Goal: Task Accomplishment & Management: Use online tool/utility

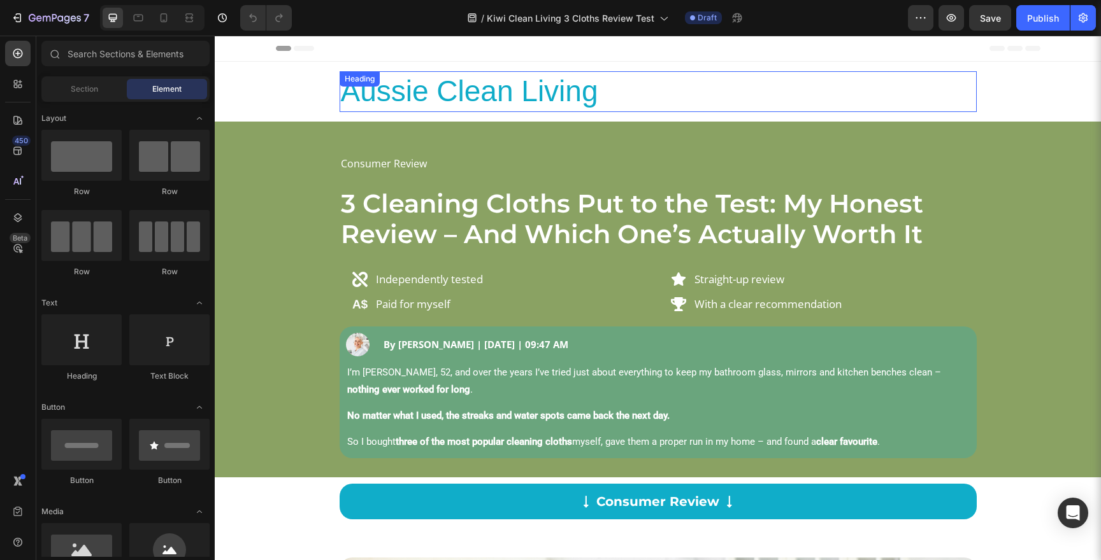
click at [380, 92] on div "Aussie Clean Living Heading" at bounding box center [657, 91] width 637 height 41
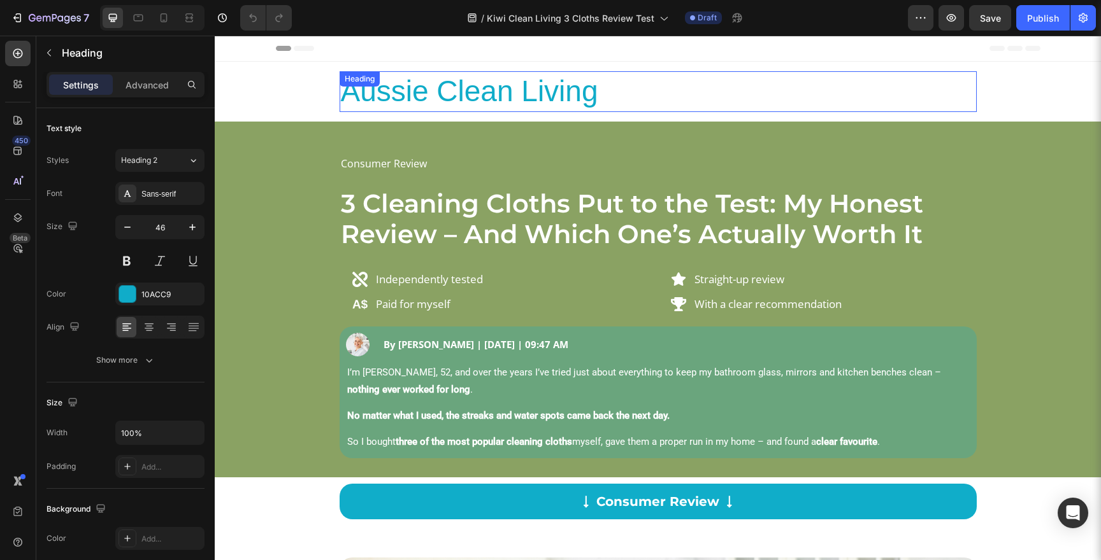
click at [380, 87] on div "Heading" at bounding box center [359, 78] width 40 height 15
click at [387, 109] on h2 "Aussie Clean Living" at bounding box center [657, 91] width 637 height 41
click at [387, 109] on p "Aussie Clean Living" at bounding box center [658, 92] width 634 height 38
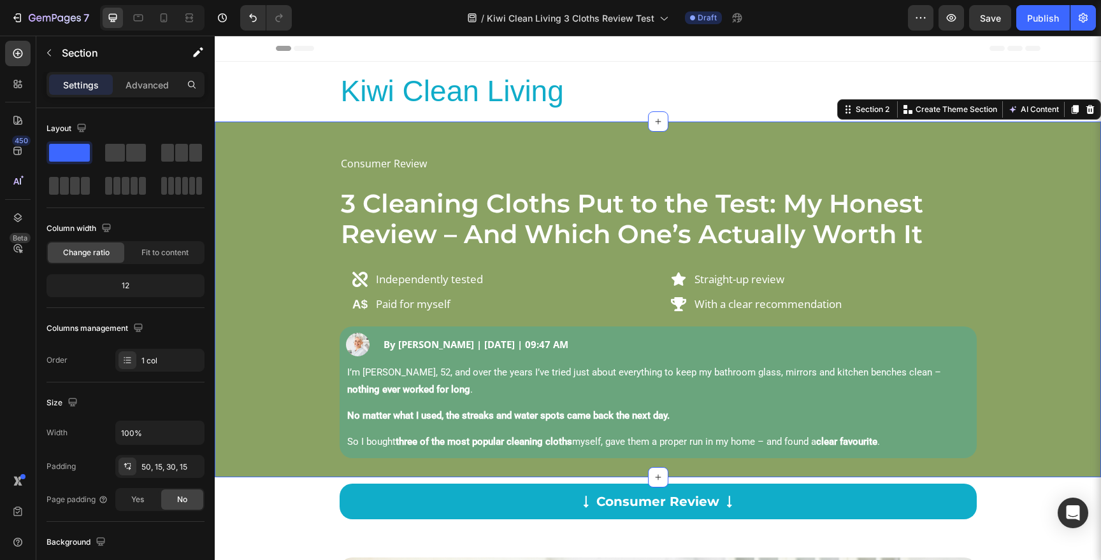
click at [1009, 211] on div "Consumer Review Text Block 3 Cleaning Cloths Put to the Test: My Honest Review …" at bounding box center [657, 305] width 867 height 305
click at [355, 305] on img at bounding box center [359, 304] width 15 height 15
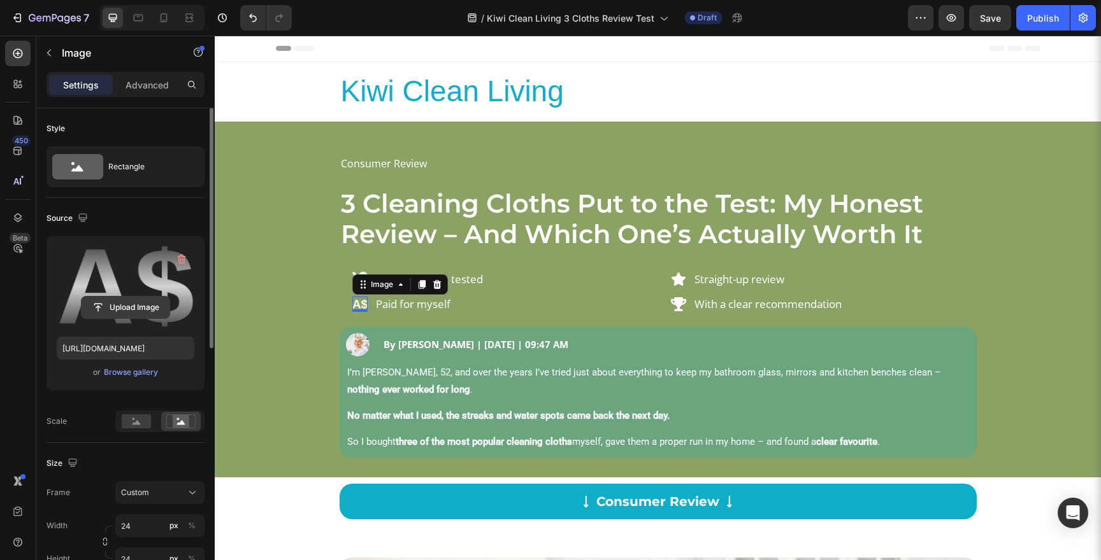
click at [120, 310] on input "file" at bounding box center [126, 308] width 88 height 22
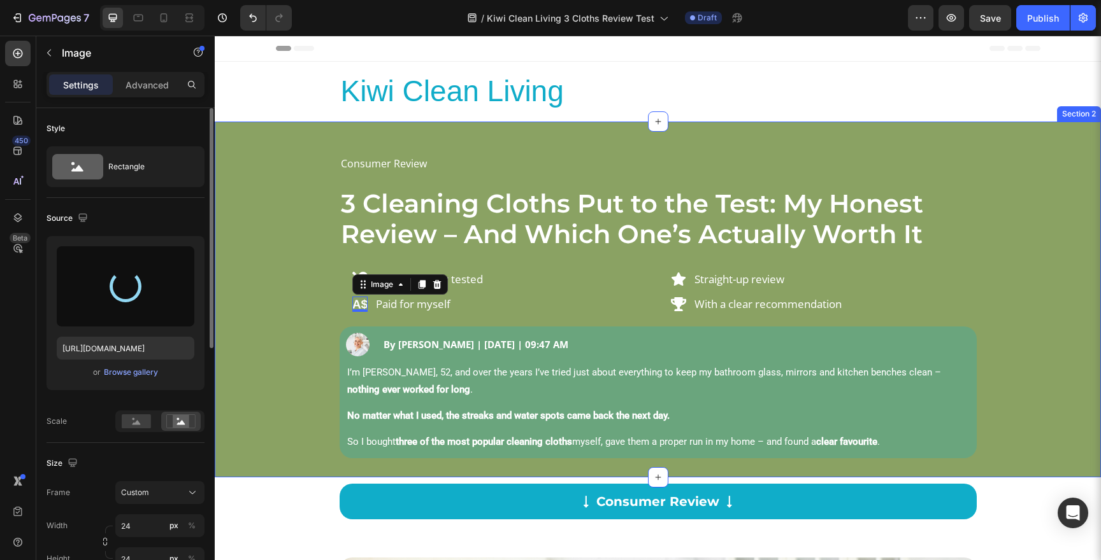
type input "[URL][DOMAIN_NAME]"
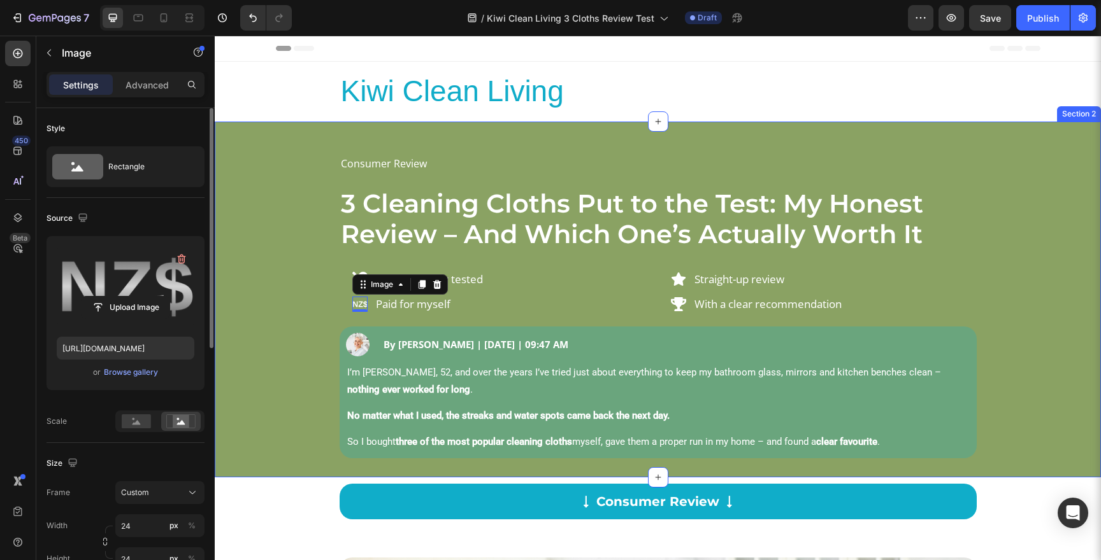
click at [290, 330] on div "Consumer Review Text Block 3 Cleaning Cloths Put to the Test: My Honest Review …" at bounding box center [657, 305] width 867 height 305
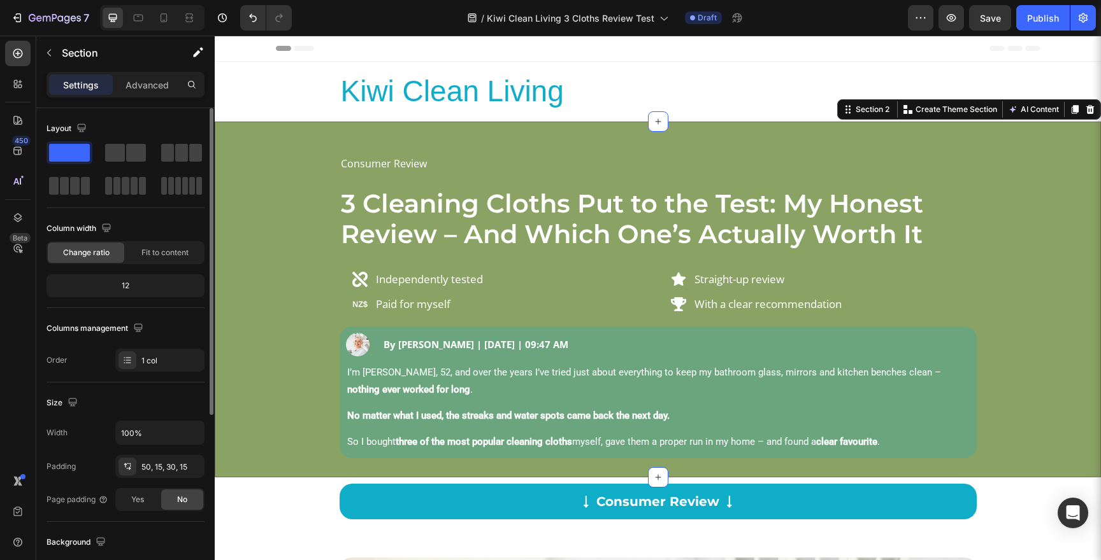
click at [1004, 225] on div "Consumer Review Text Block 3 Cleaning Cloths Put to the Test: My Honest Review …" at bounding box center [657, 305] width 867 height 305
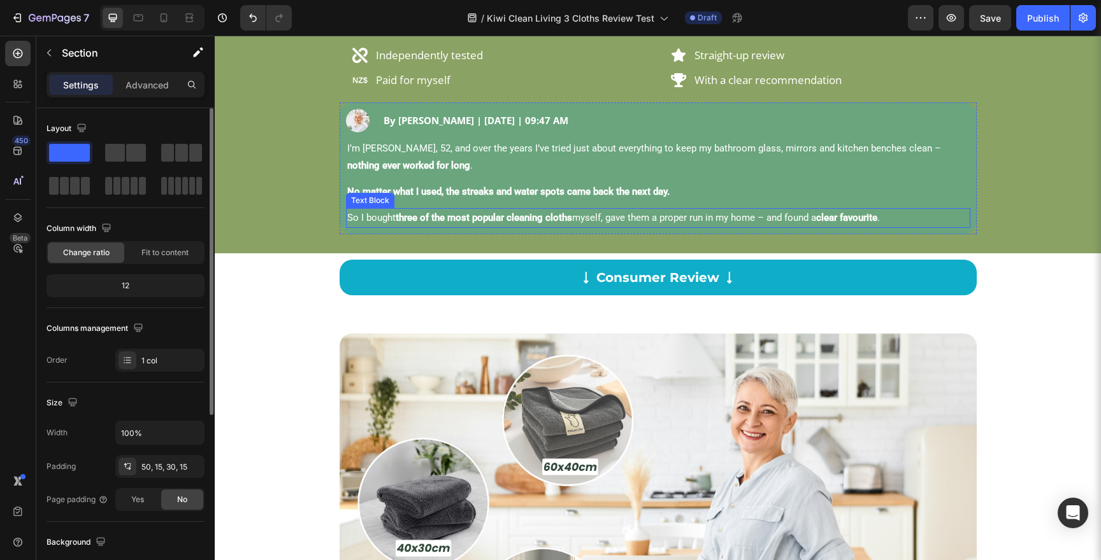
scroll to position [256, 0]
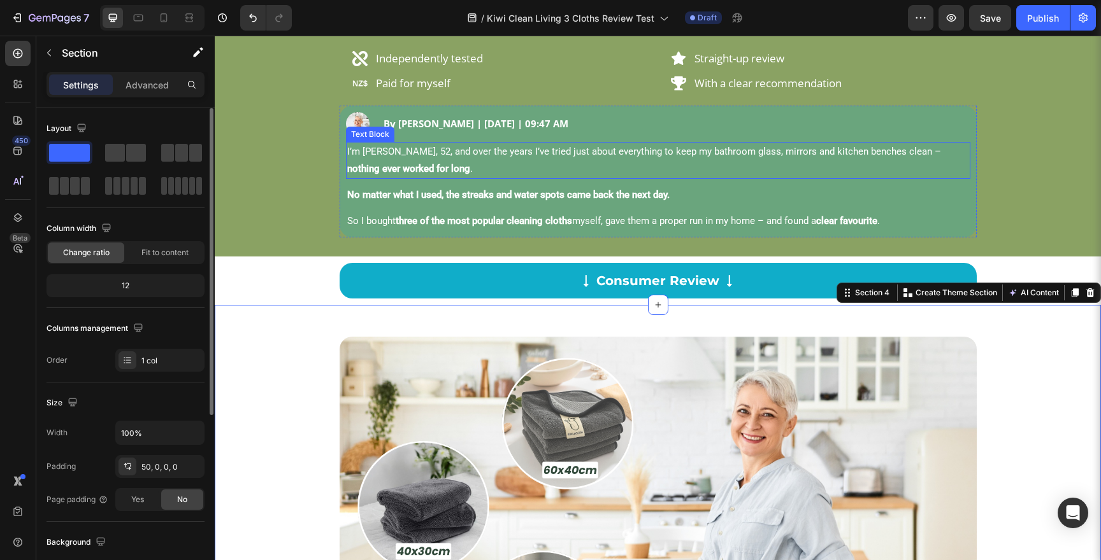
scroll to position [138, 0]
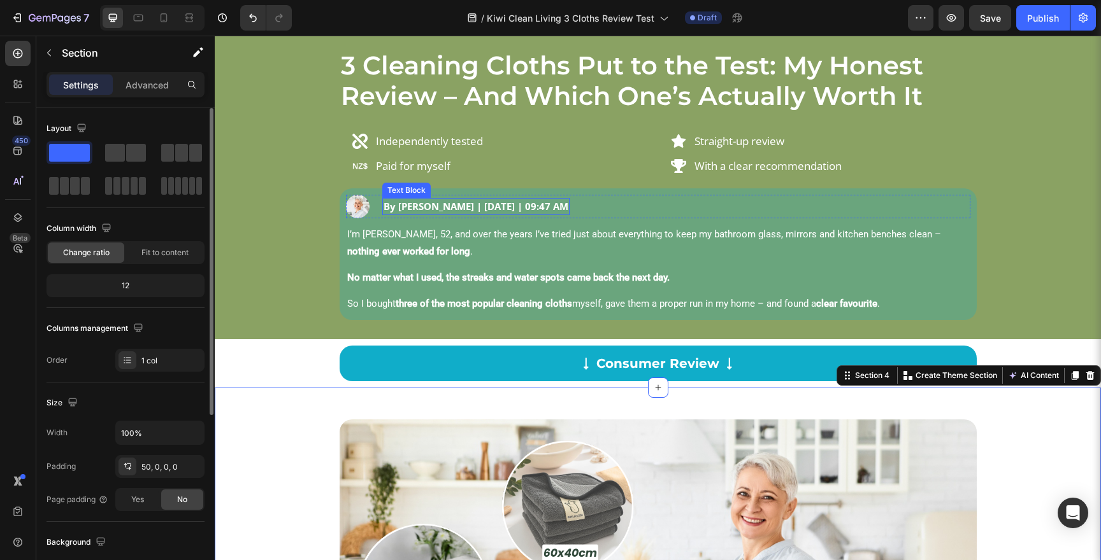
click at [453, 210] on p "By [PERSON_NAME] | [DATE] | 09:47 AM" at bounding box center [475, 206] width 185 height 15
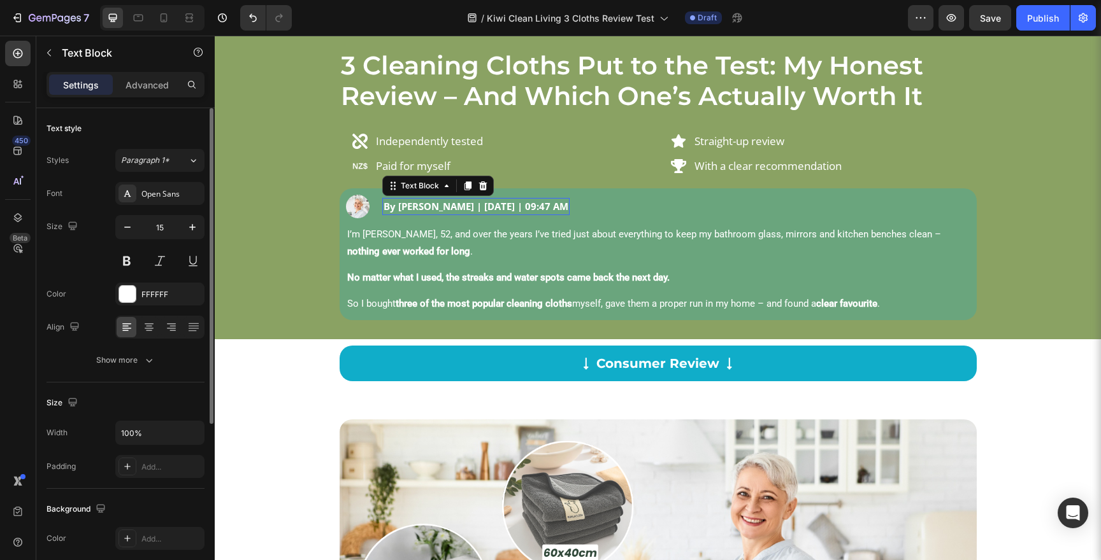
click at [453, 210] on p "By [PERSON_NAME] | [DATE] | 09:47 AM" at bounding box center [475, 206] width 185 height 15
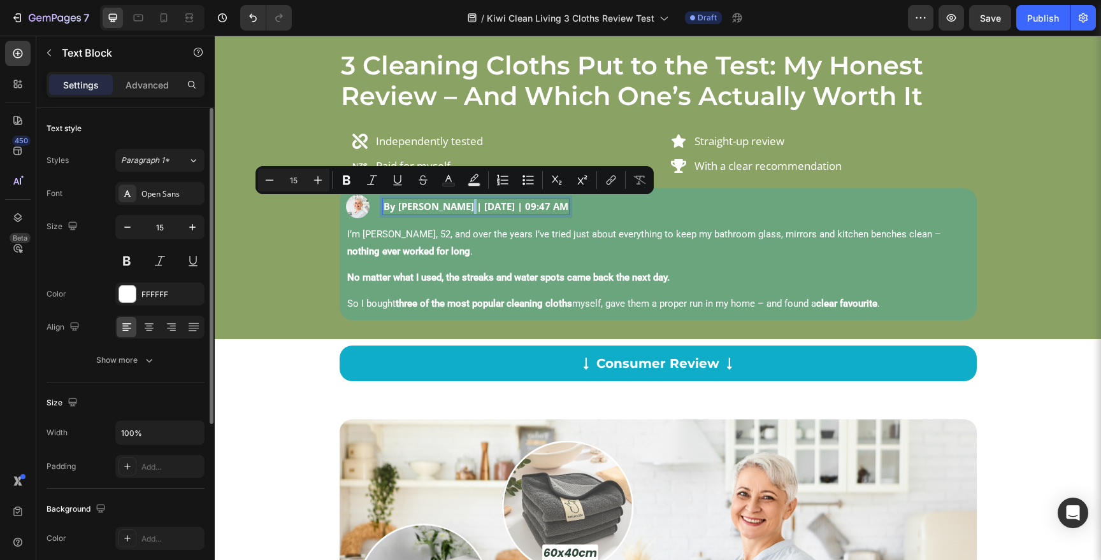
click at [454, 211] on p "By [PERSON_NAME] | [DATE] | 09:47 AM" at bounding box center [475, 206] width 185 height 15
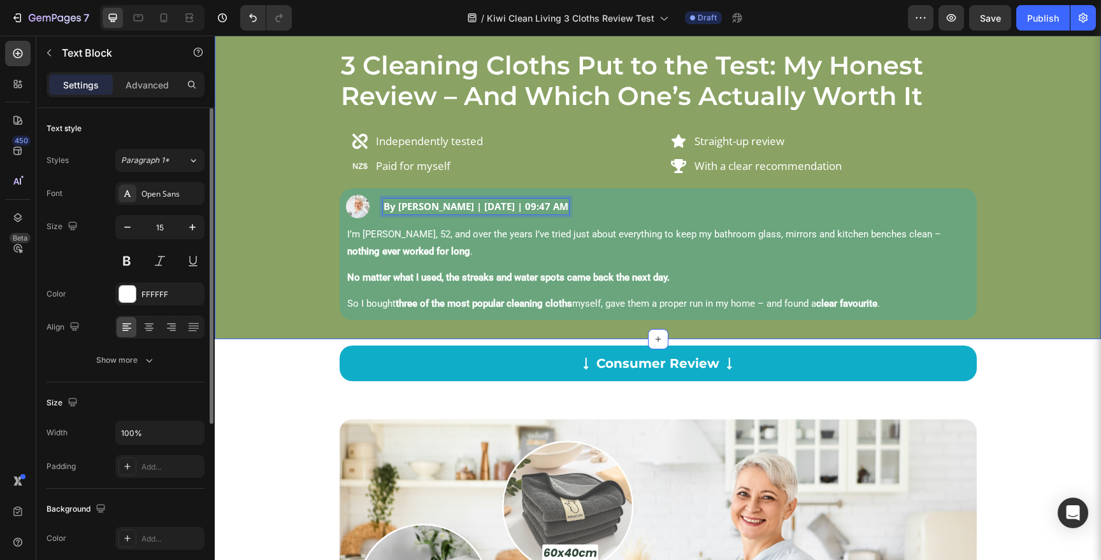
click at [1039, 268] on div "Consumer Review Text Block 3 Cleaning Cloths Put to the Test: My Honest Review …" at bounding box center [657, 167] width 867 height 305
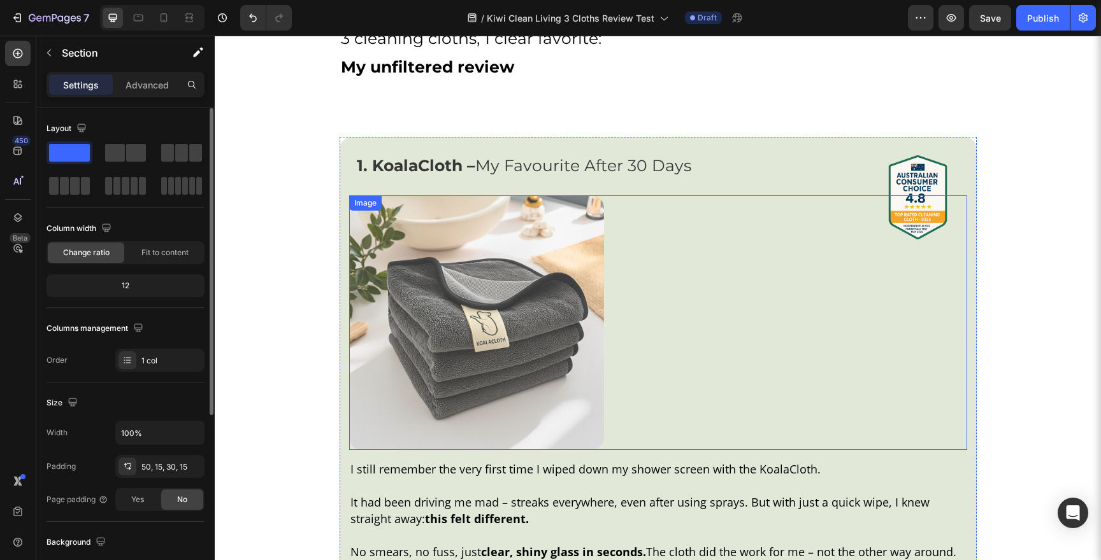
scroll to position [1581, 0]
click at [910, 186] on img at bounding box center [917, 196] width 99 height 99
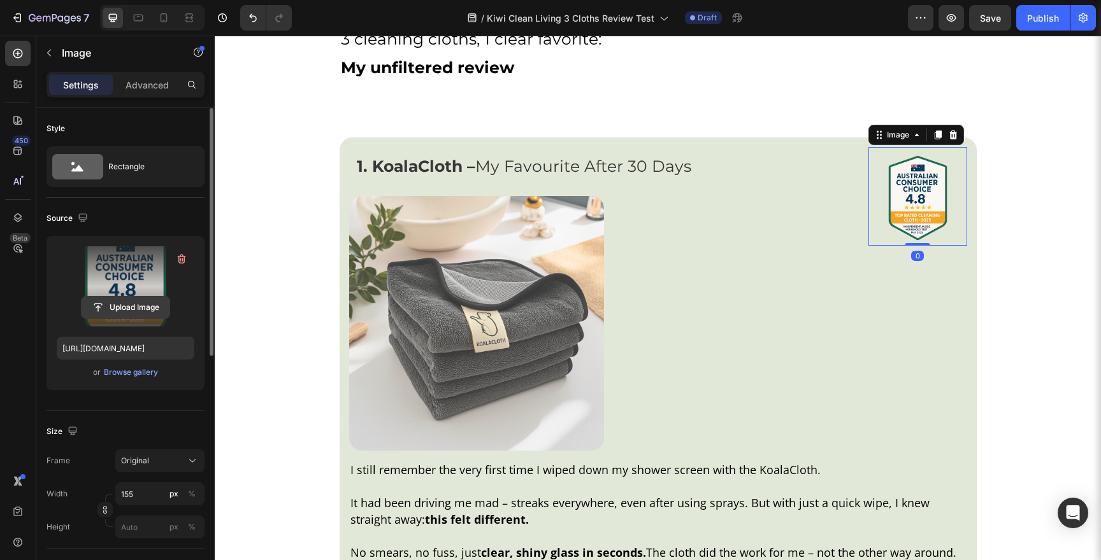
click at [123, 306] on input "file" at bounding box center [126, 308] width 88 height 22
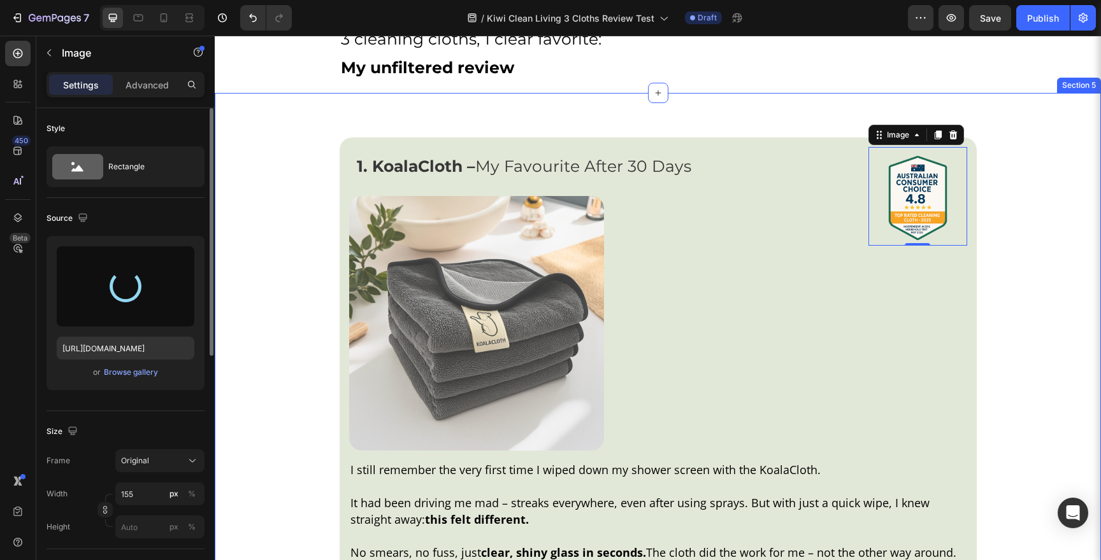
type input "[URL][DOMAIN_NAME]"
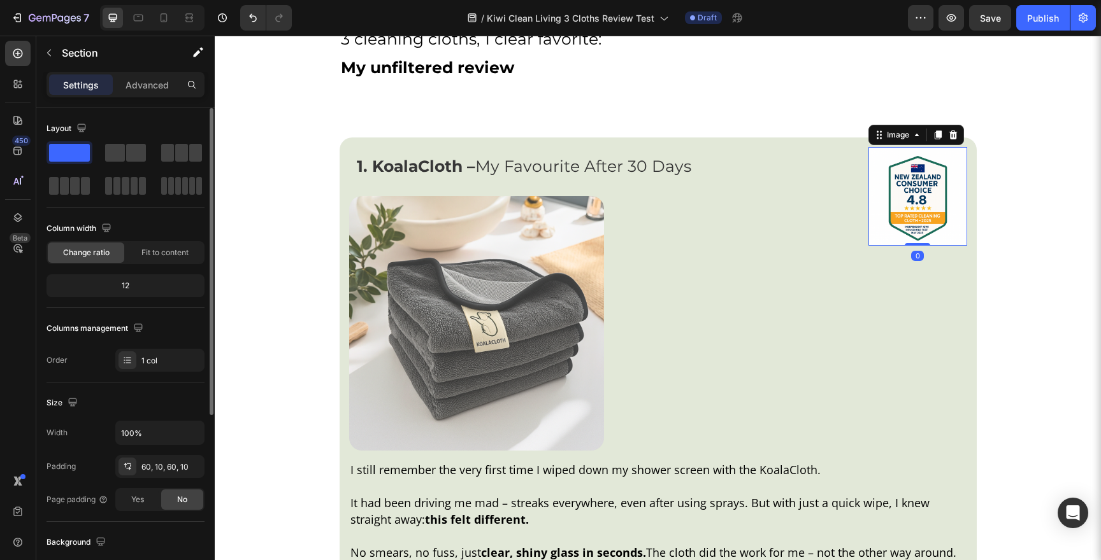
click at [935, 164] on img at bounding box center [917, 196] width 99 height 99
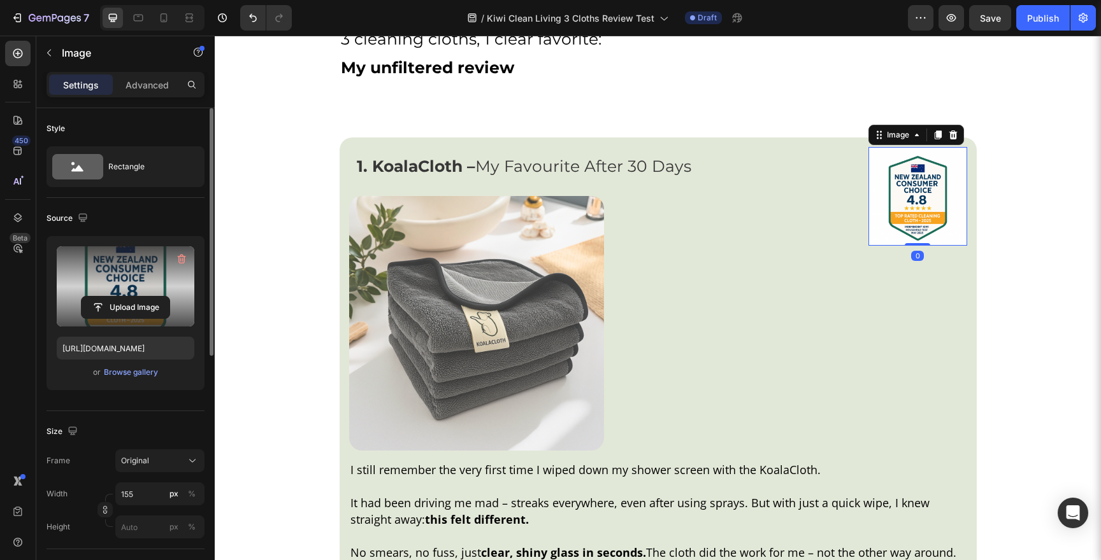
click at [146, 285] on label at bounding box center [126, 286] width 138 height 80
click at [146, 297] on input "file" at bounding box center [126, 308] width 88 height 22
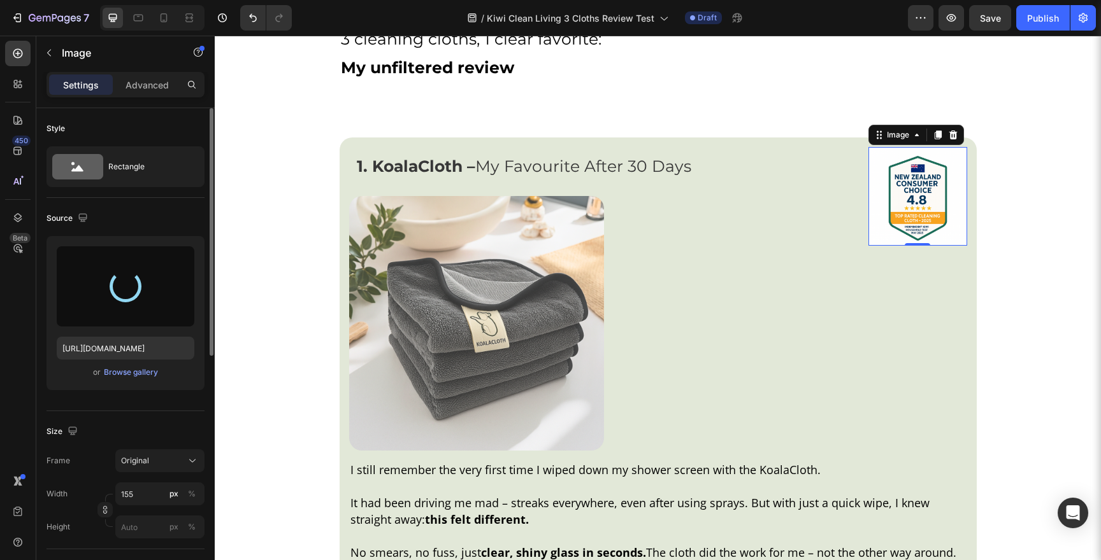
type input "[URL][DOMAIN_NAME]"
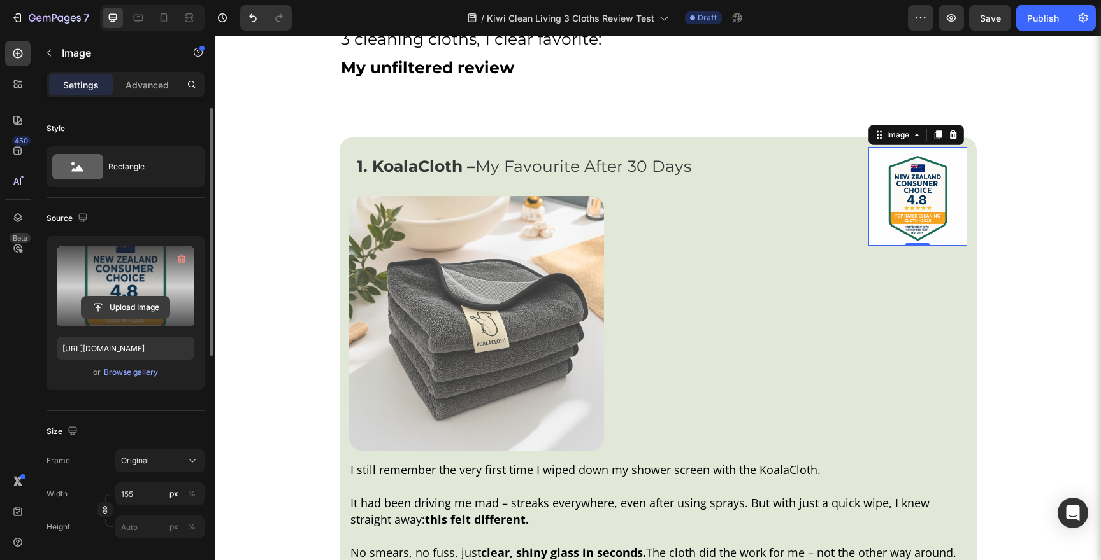
click at [134, 306] on input "file" at bounding box center [126, 308] width 88 height 22
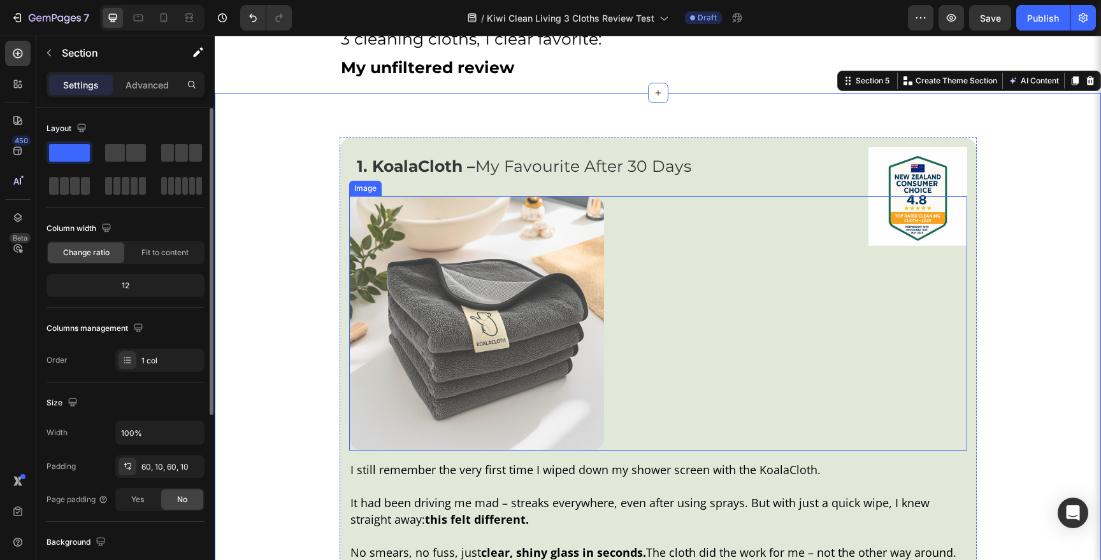
click at [950, 208] on link at bounding box center [658, 323] width 618 height 255
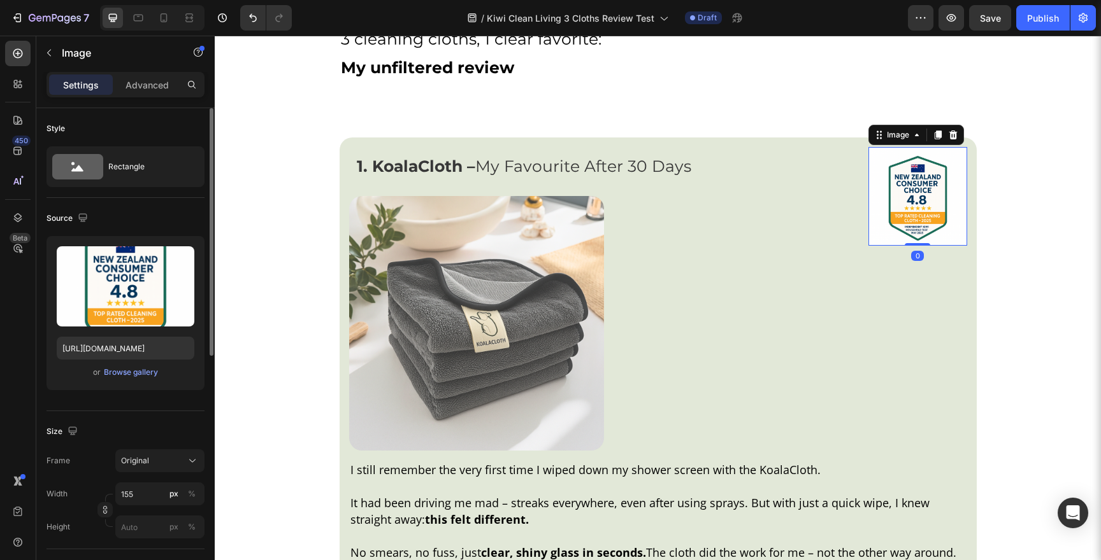
click at [922, 180] on img at bounding box center [917, 196] width 99 height 99
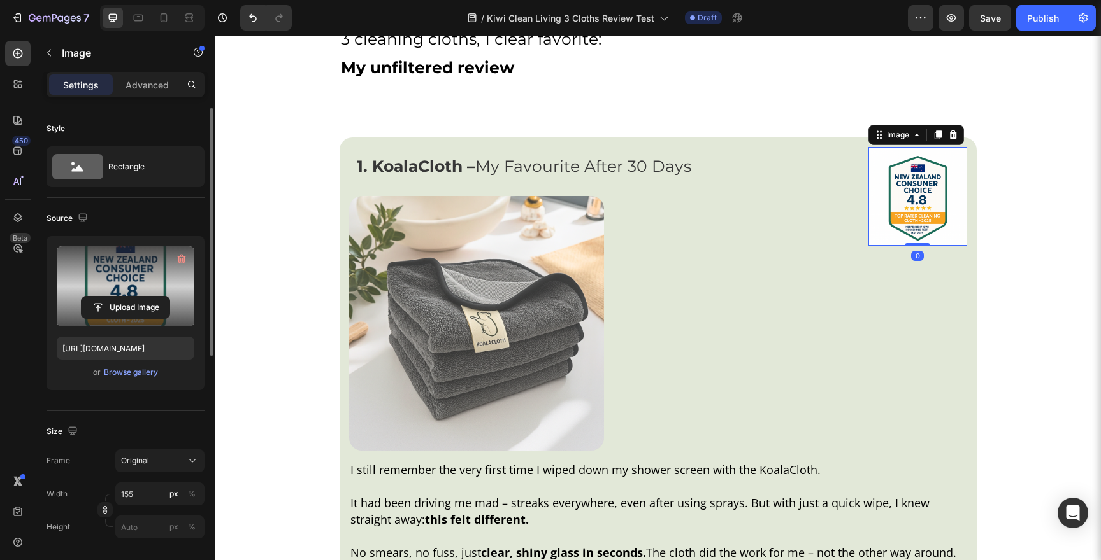
click at [117, 285] on label at bounding box center [126, 286] width 138 height 80
click at [117, 297] on input "file" at bounding box center [126, 308] width 88 height 22
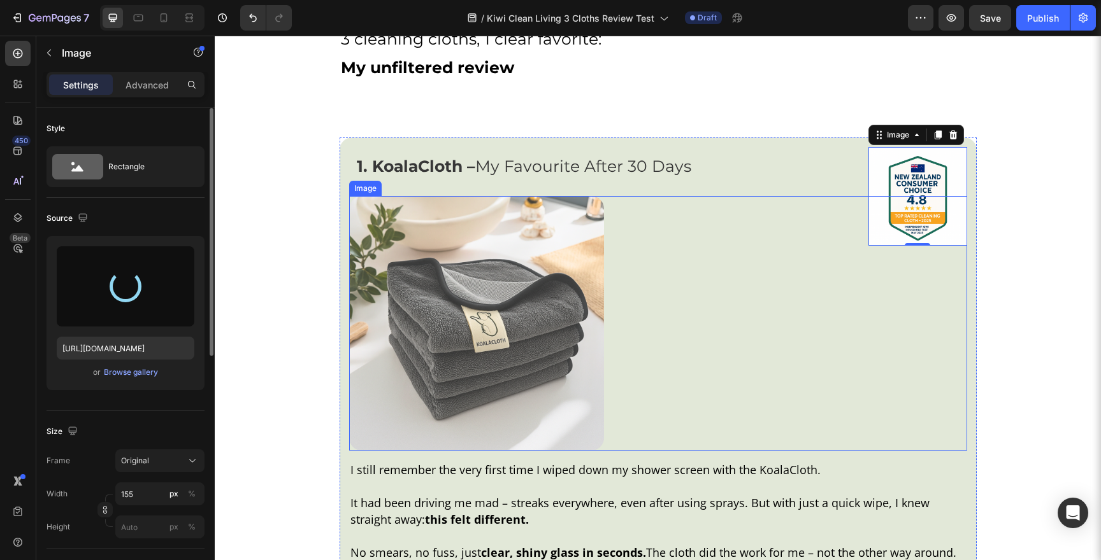
type input "[URL][DOMAIN_NAME]"
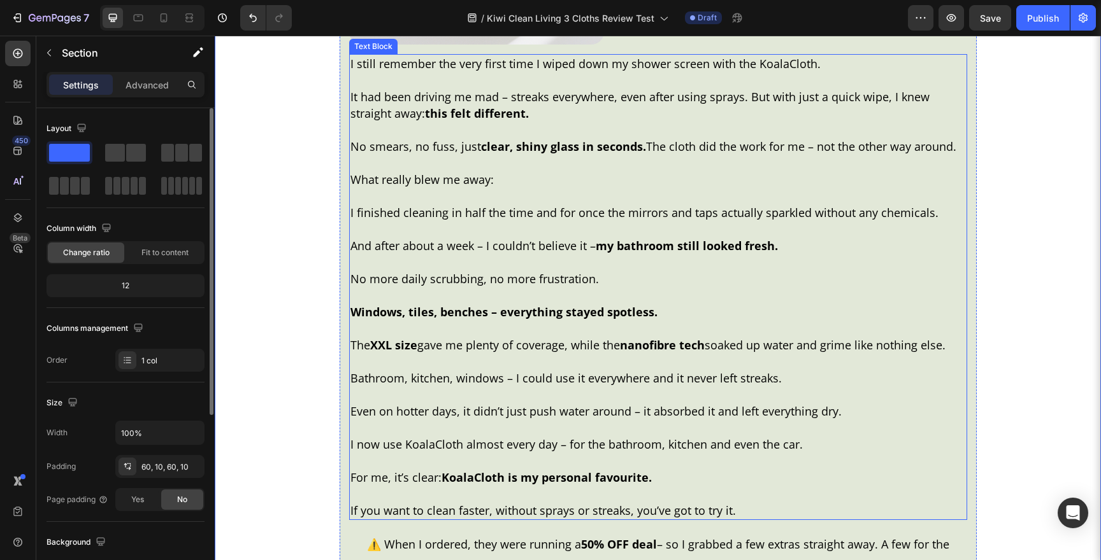
scroll to position [2217, 0]
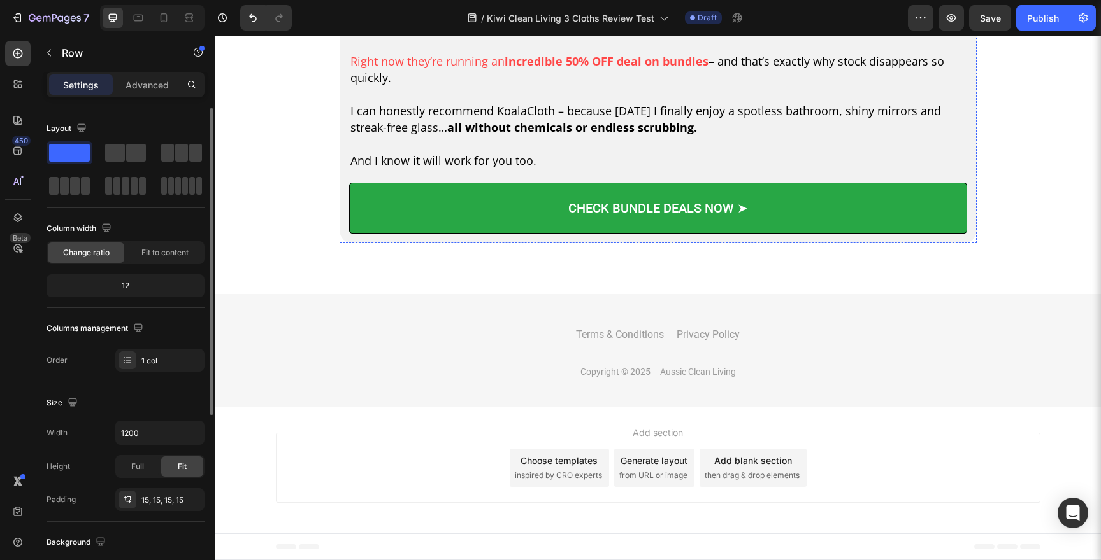
scroll to position [5633, 0]
click at [658, 376] on p "Copyright © 2025 – Aussie Clean Living" at bounding box center [658, 372] width 634 height 16
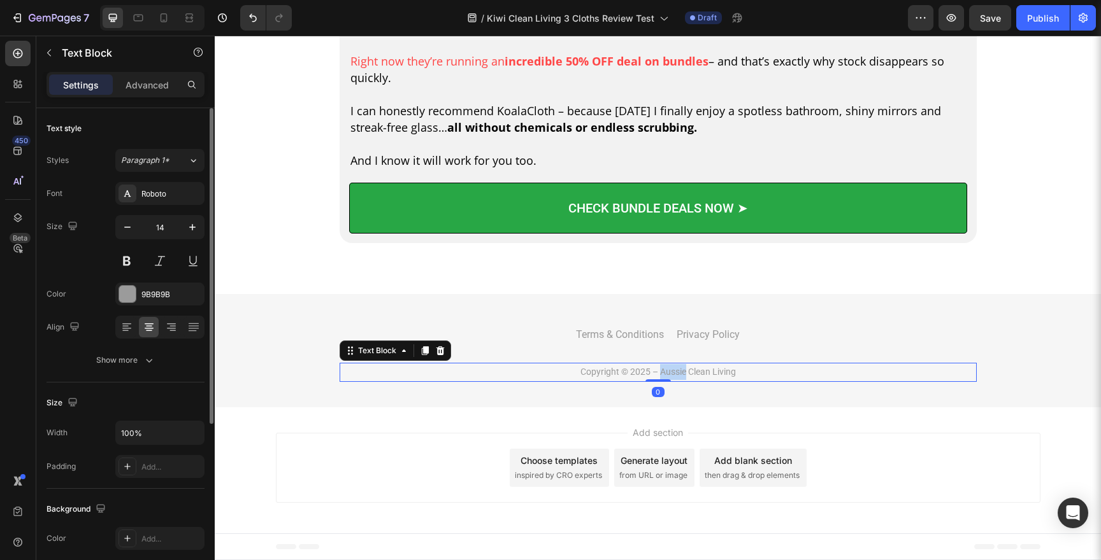
click at [658, 376] on p "Copyright © 2025 – Aussie Clean Living" at bounding box center [658, 372] width 634 height 16
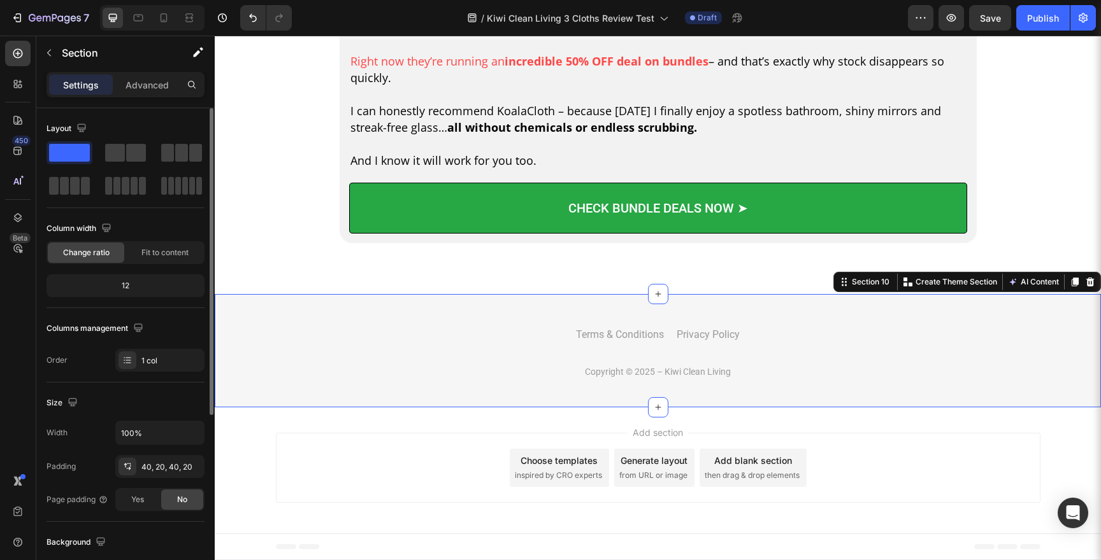
click at [1029, 335] on div "Terms & Conditions Button Privacy Policy Button Row Copyright © 2025 – Kiwi Cle…" at bounding box center [657, 351] width 860 height 62
click at [1043, 234] on div "Image ⚠️ Important: The most popular bundles sell out fast. Text Block Row When…" at bounding box center [658, 82] width 886 height 324
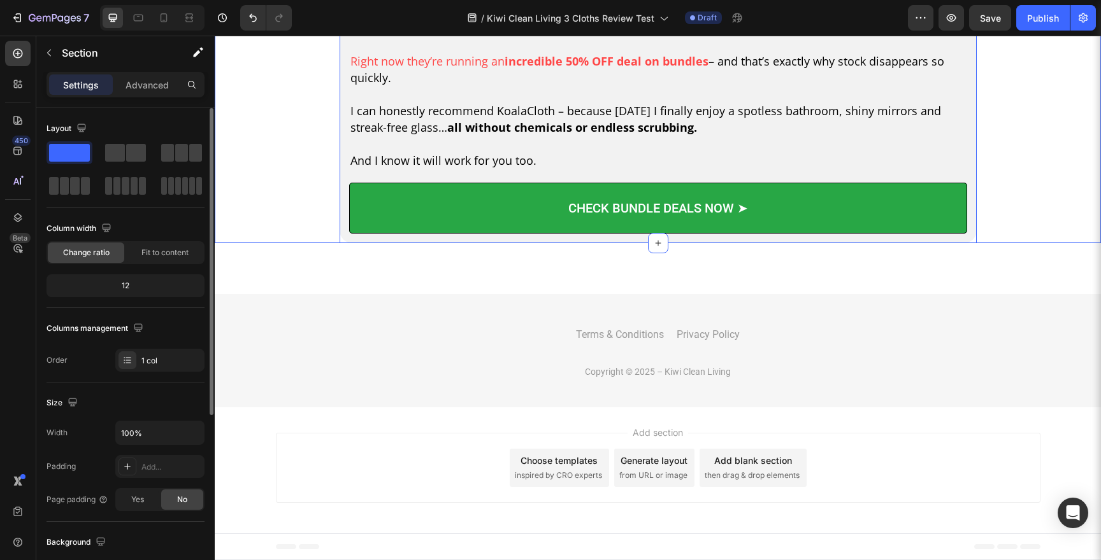
scroll to position [5552, 0]
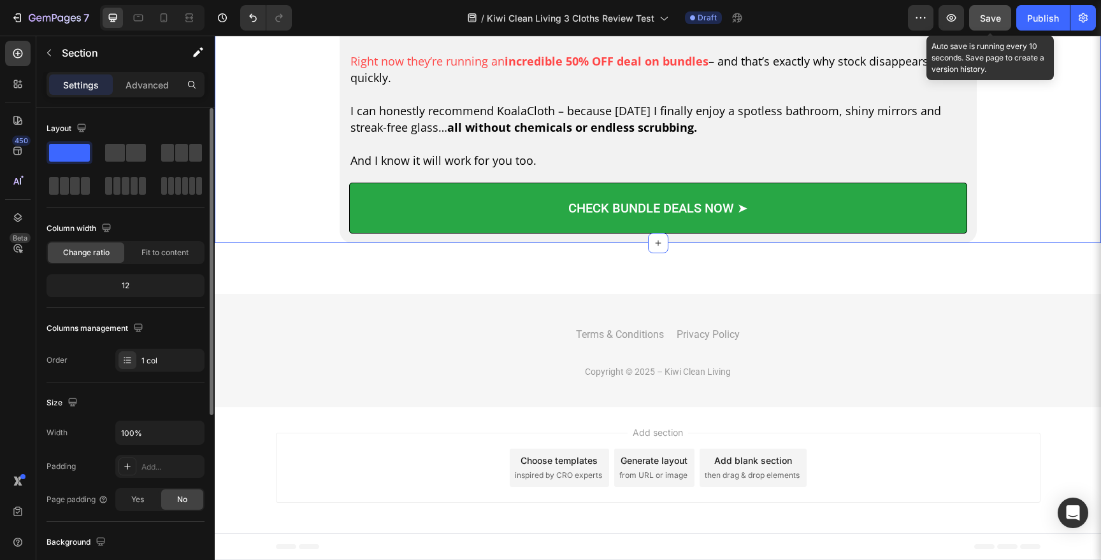
click at [988, 21] on span "Save" at bounding box center [990, 18] width 21 height 11
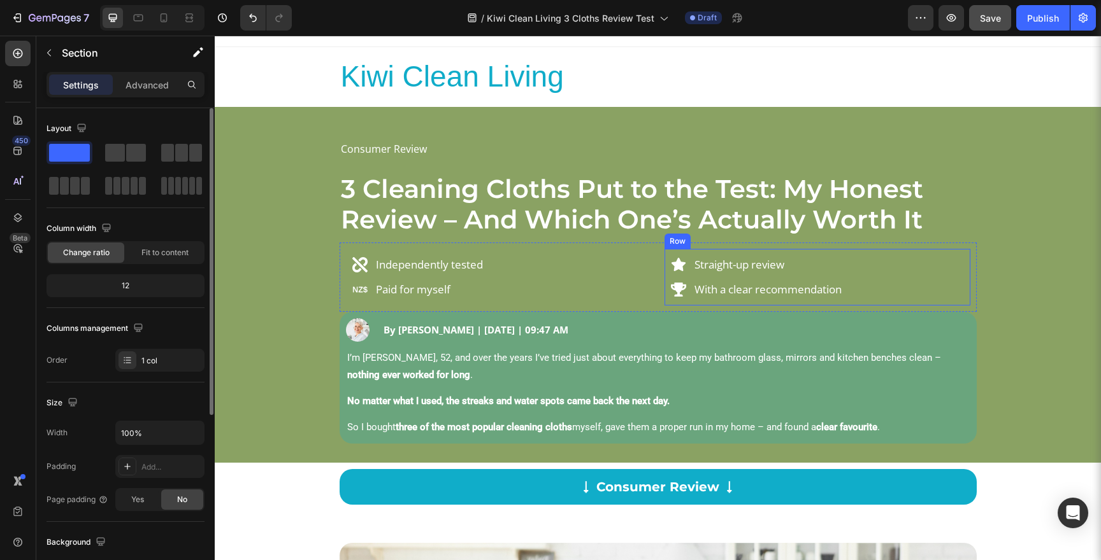
scroll to position [0, 0]
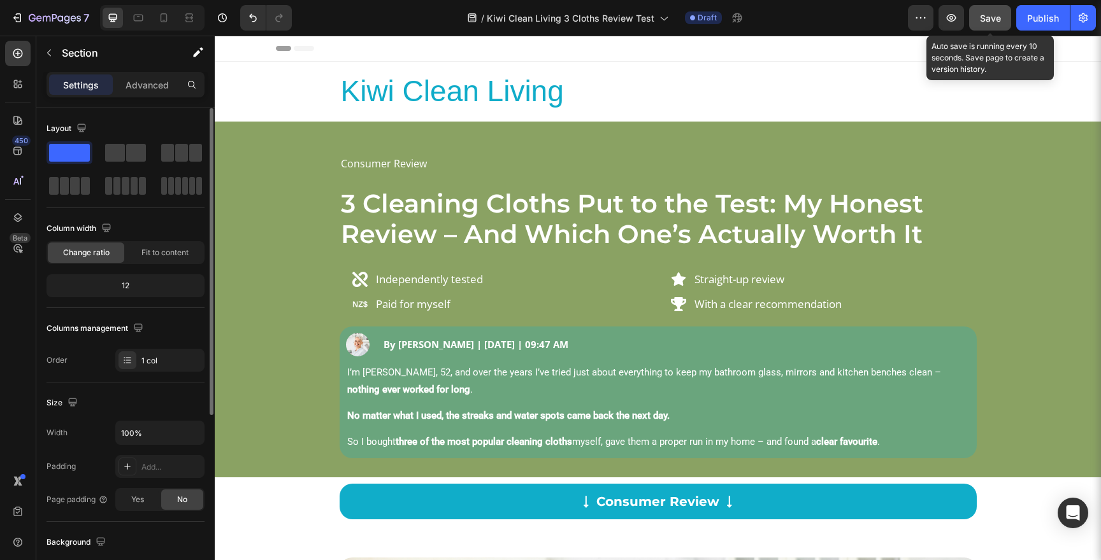
click at [993, 18] on span "Save" at bounding box center [990, 18] width 21 height 11
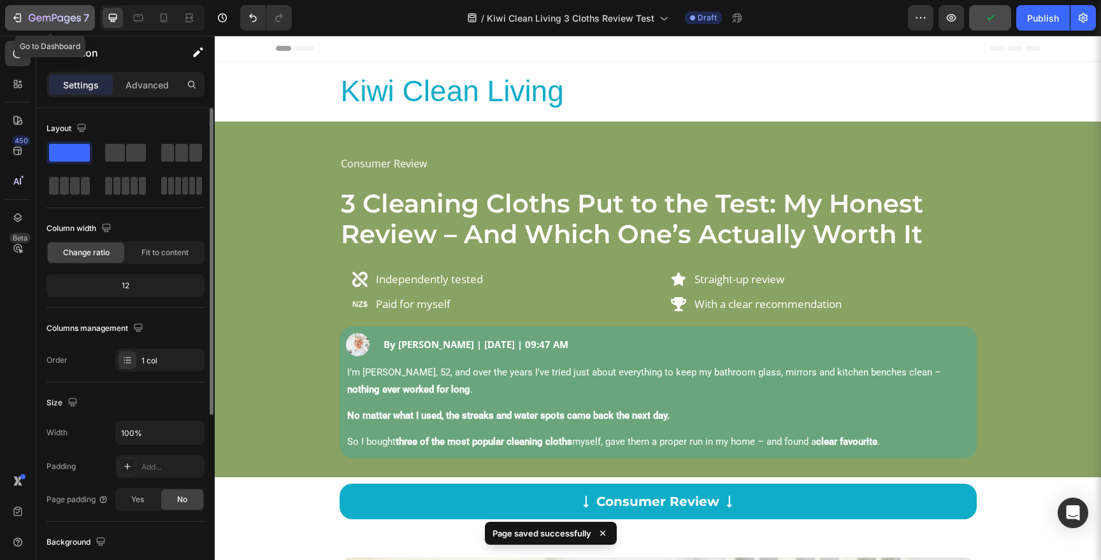
click at [52, 27] on button "7" at bounding box center [50, 17] width 90 height 25
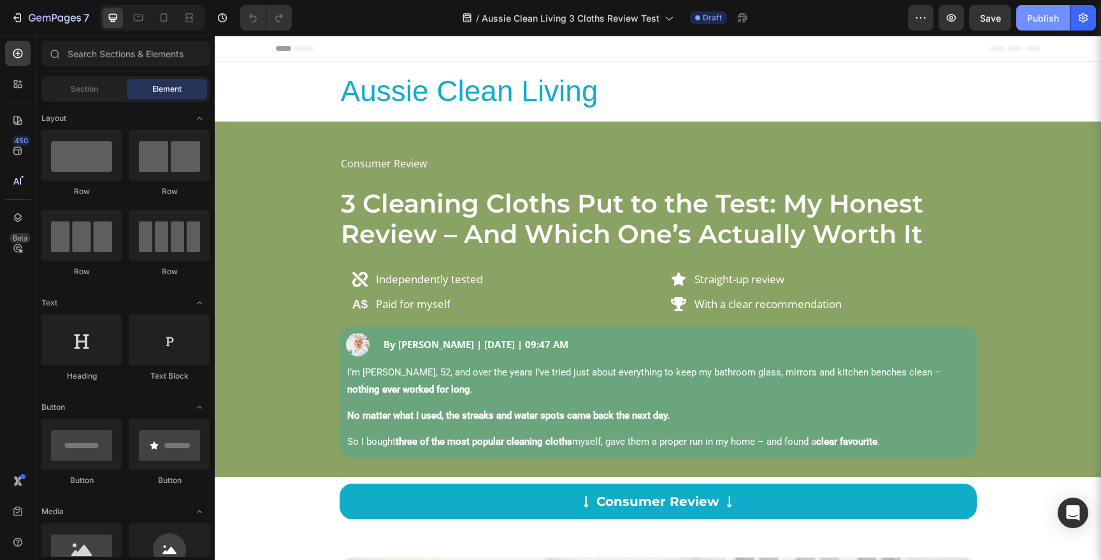
click at [1047, 12] on div "Publish" at bounding box center [1043, 17] width 32 height 13
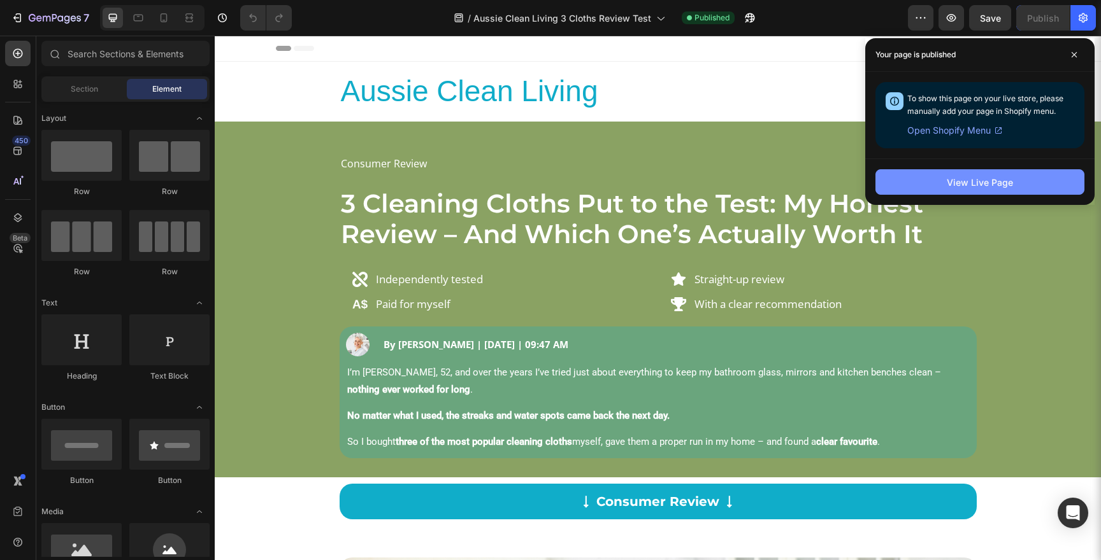
click at [975, 185] on div "View Live Page" at bounding box center [979, 182] width 66 height 13
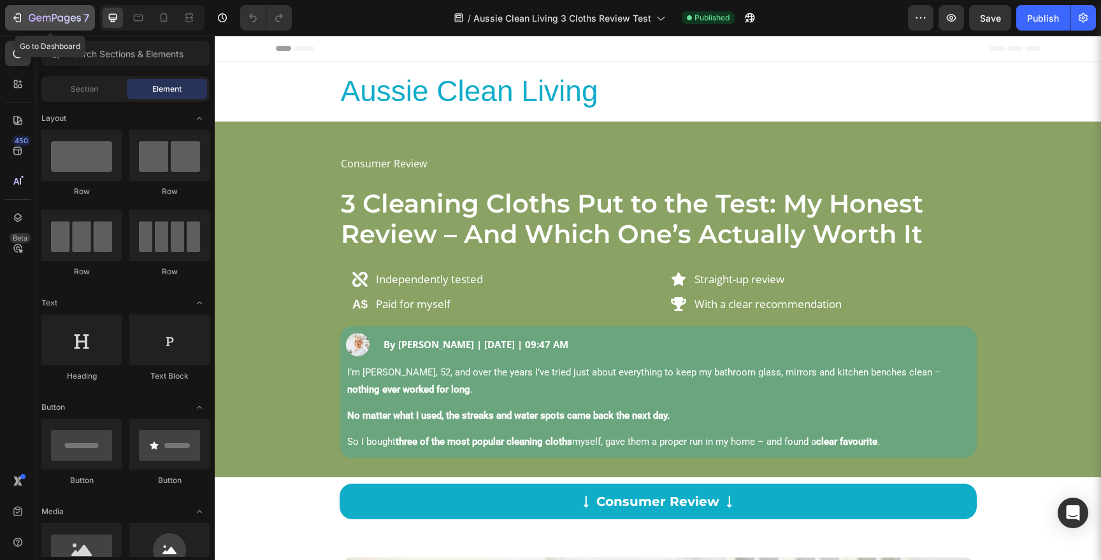
click at [29, 20] on icon "button" at bounding box center [32, 18] width 7 height 8
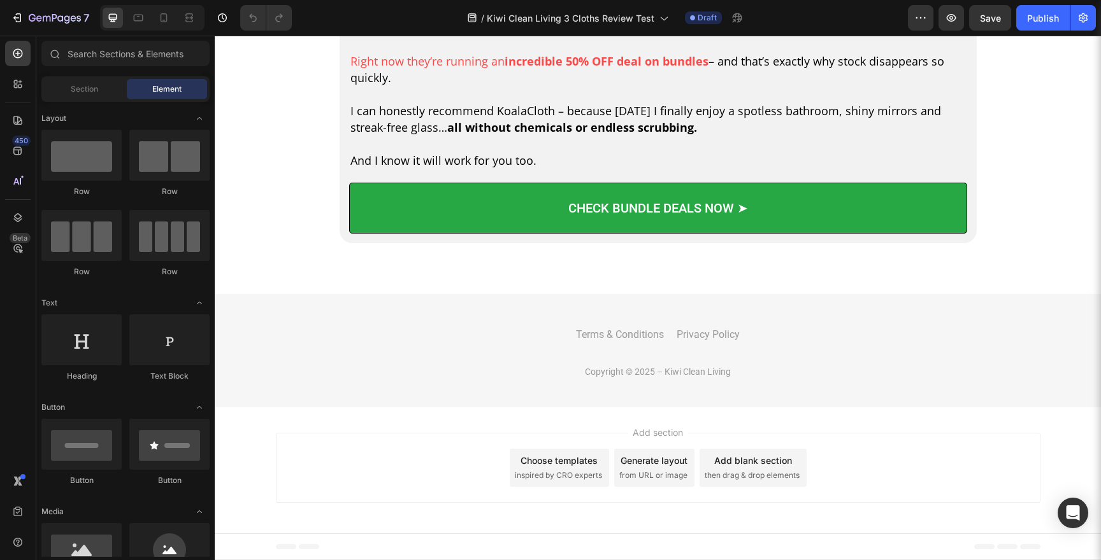
scroll to position [5451, 0]
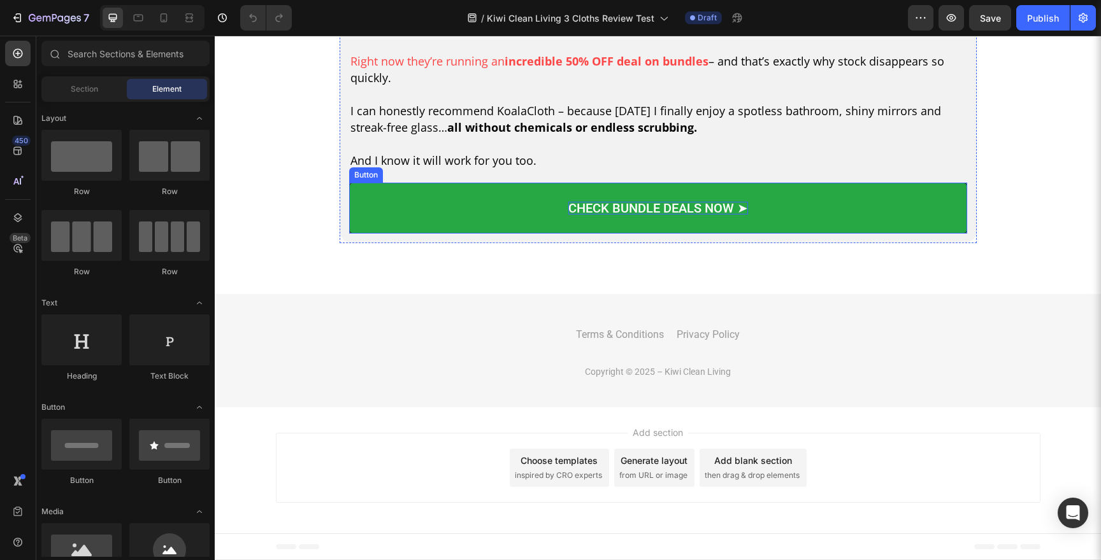
click at [674, 216] on span "CHECK BUNDLE DEALS NOW ➤" at bounding box center [658, 208] width 180 height 15
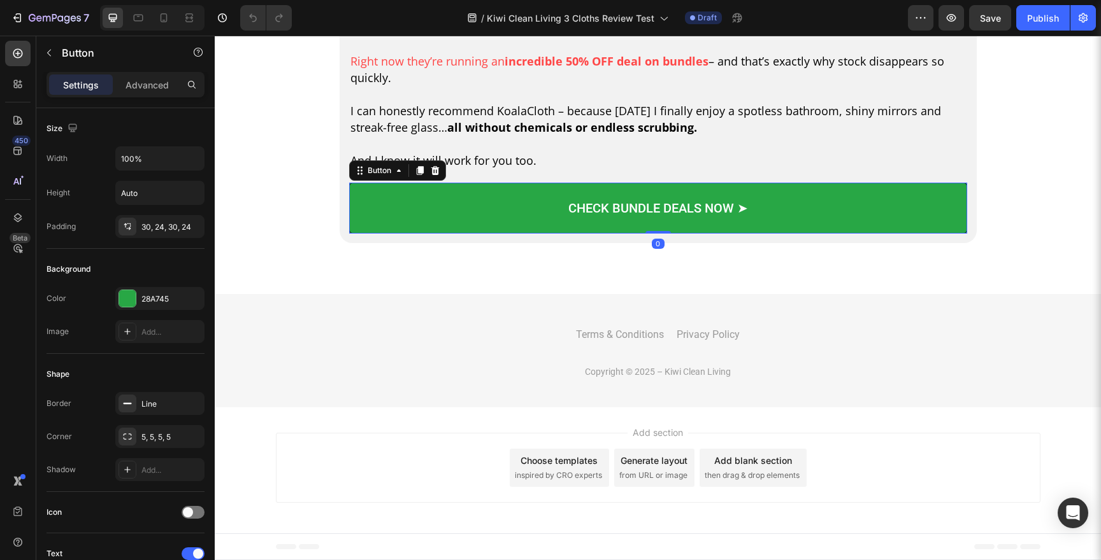
click at [465, 234] on link "CHECK BUNDLE DEALS NOW ➤" at bounding box center [658, 208] width 618 height 51
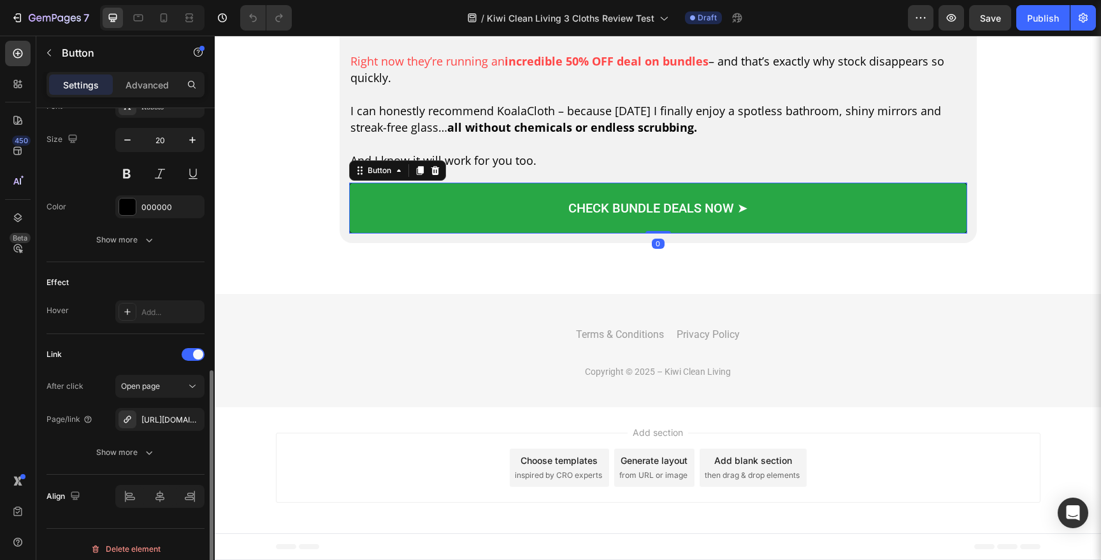
scroll to position [524, 0]
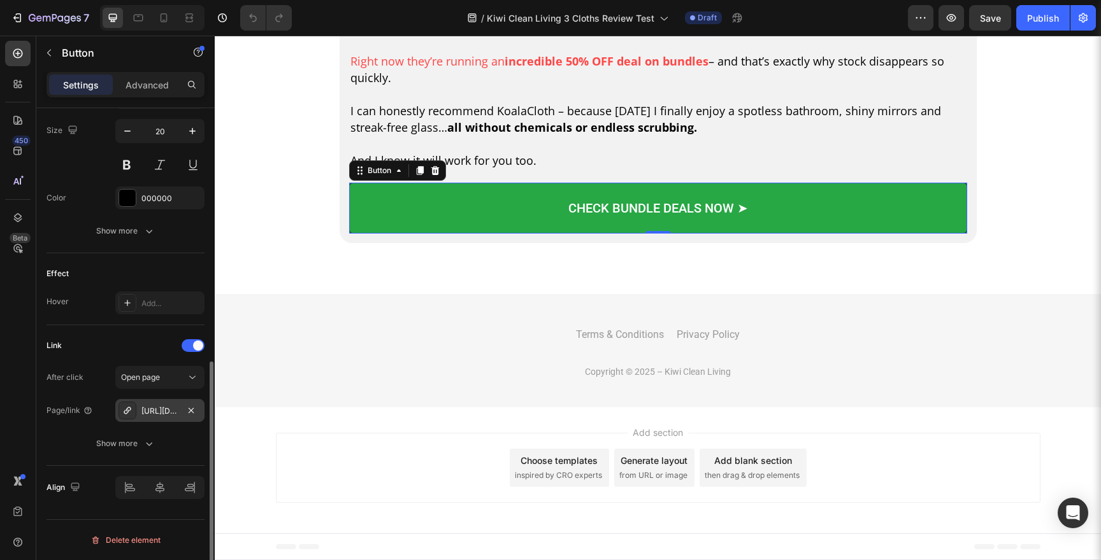
click at [171, 409] on div "[URL][DOMAIN_NAME]" at bounding box center [159, 411] width 37 height 11
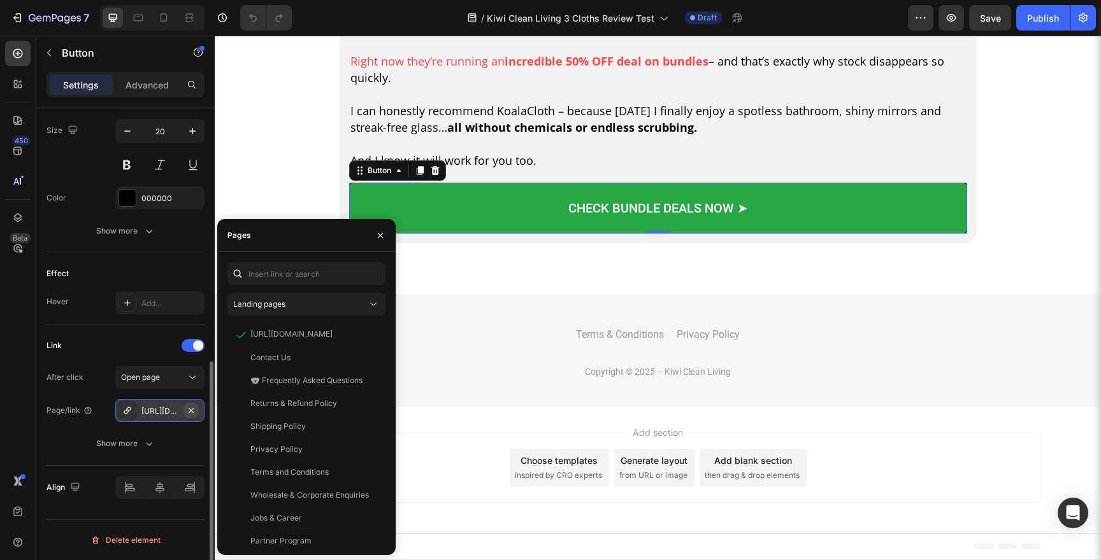
click at [190, 413] on icon "button" at bounding box center [191, 411] width 10 height 10
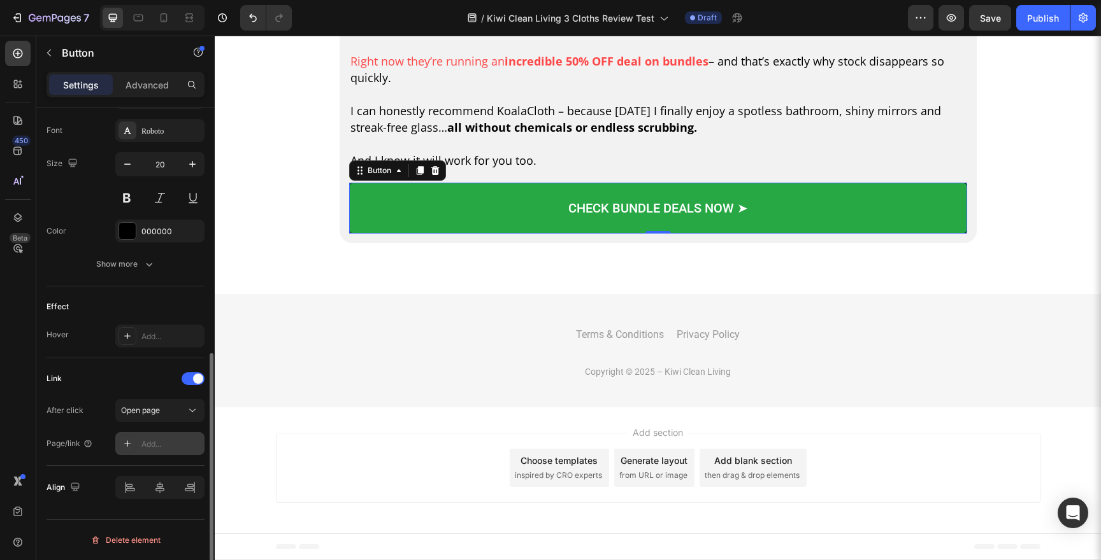
scroll to position [491, 0]
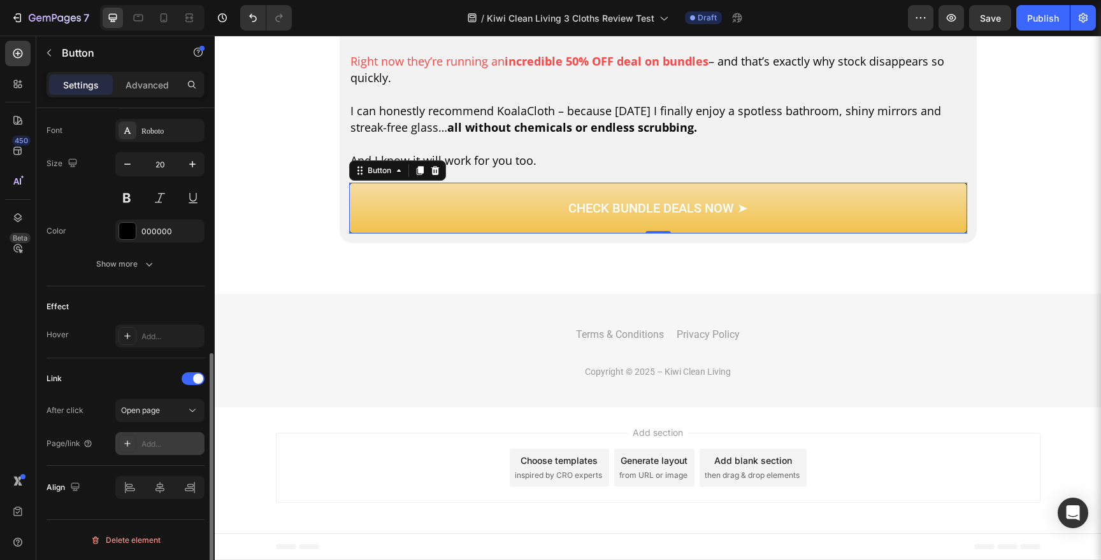
click at [161, 445] on div "Add..." at bounding box center [171, 444] width 60 height 11
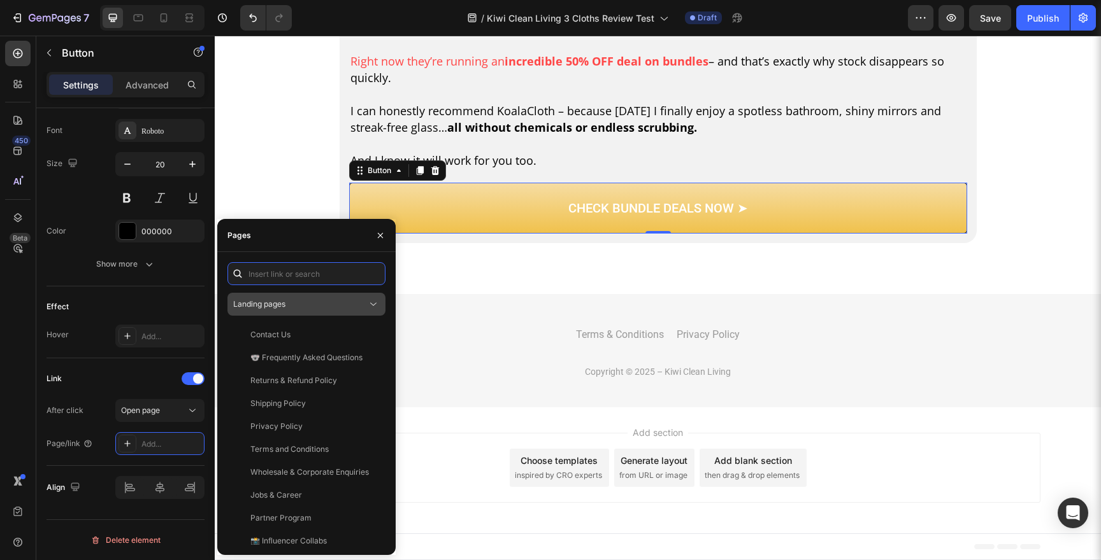
paste input "https://koalacloth.co.nz/products/koalacloth-the-1-kiwi-favourite-xxl-60x40cm"
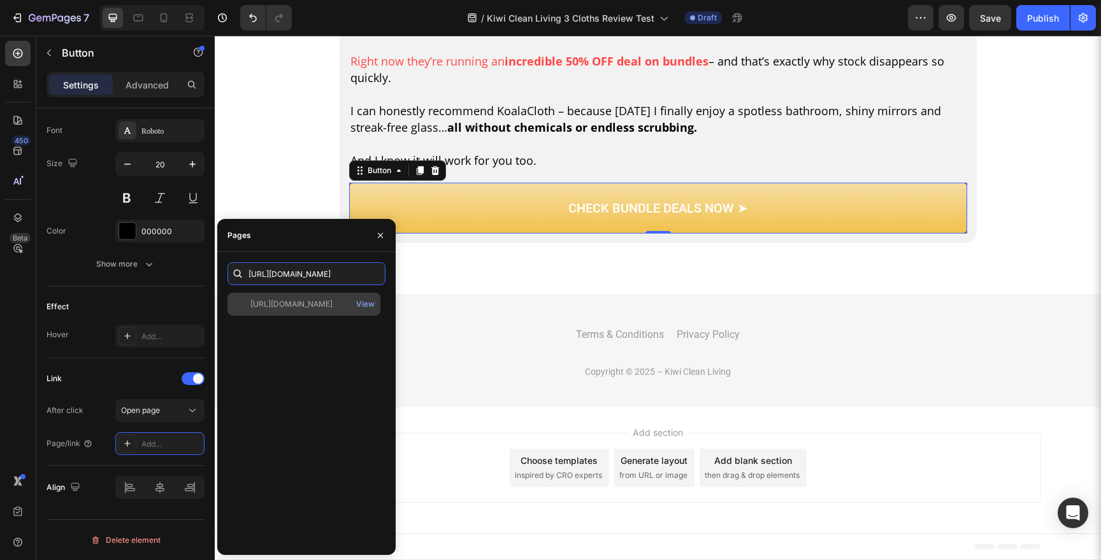
type input "https://koalacloth.co.nz/products/koalacloth-the-1-kiwi-favourite-xxl-60x40cm"
click at [307, 309] on div "https://koalacloth.co.nz/products/koalacloth-the-1-kiwi-favourite-xxl-60x40cm" at bounding box center [291, 304] width 82 height 11
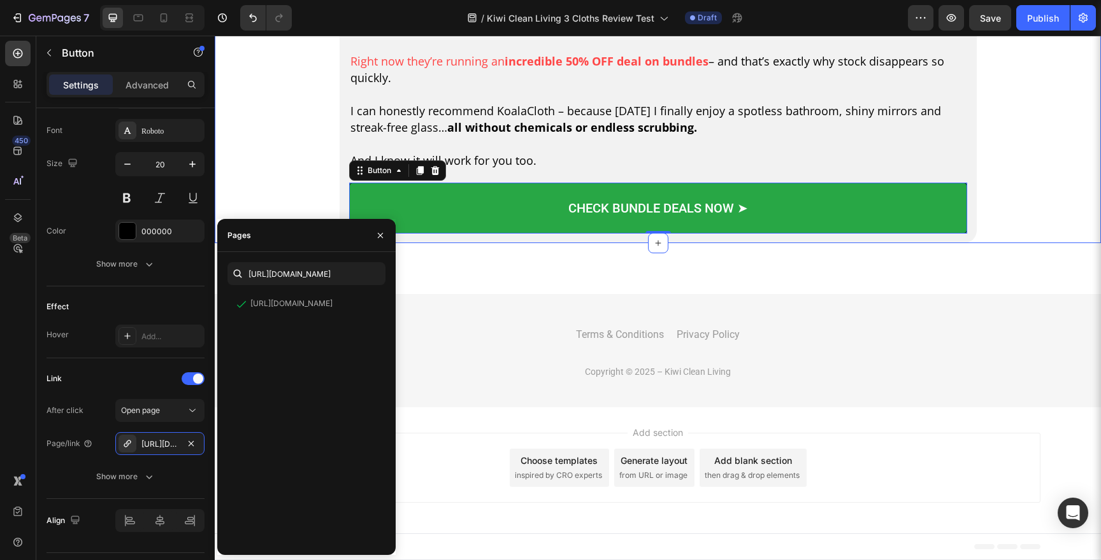
click at [1032, 243] on div "Image ⚠️ Important: The most popular bundles sell out fast. Text Block Row When…" at bounding box center [658, 82] width 886 height 324
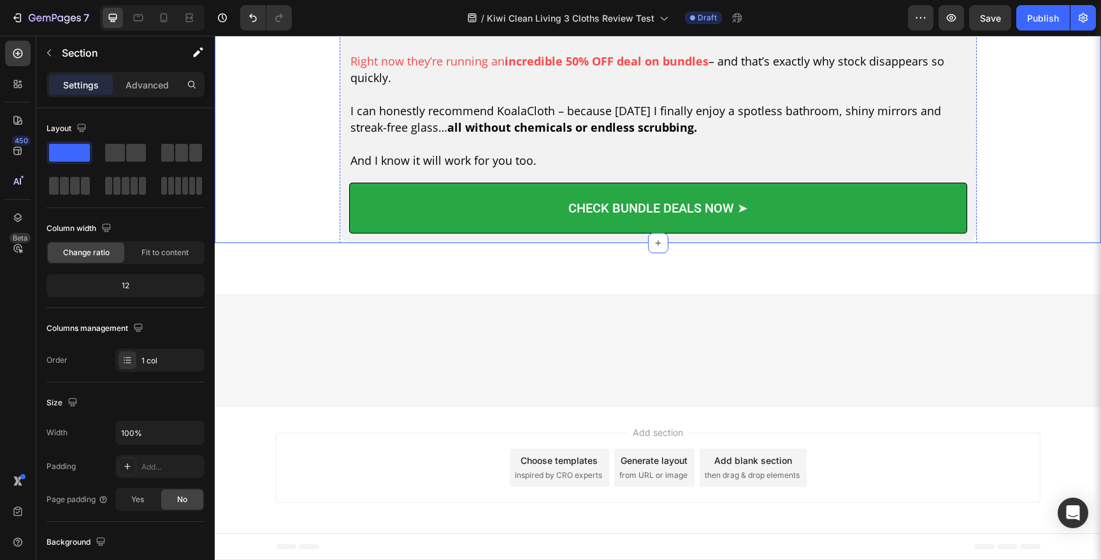
scroll to position [5026, 0]
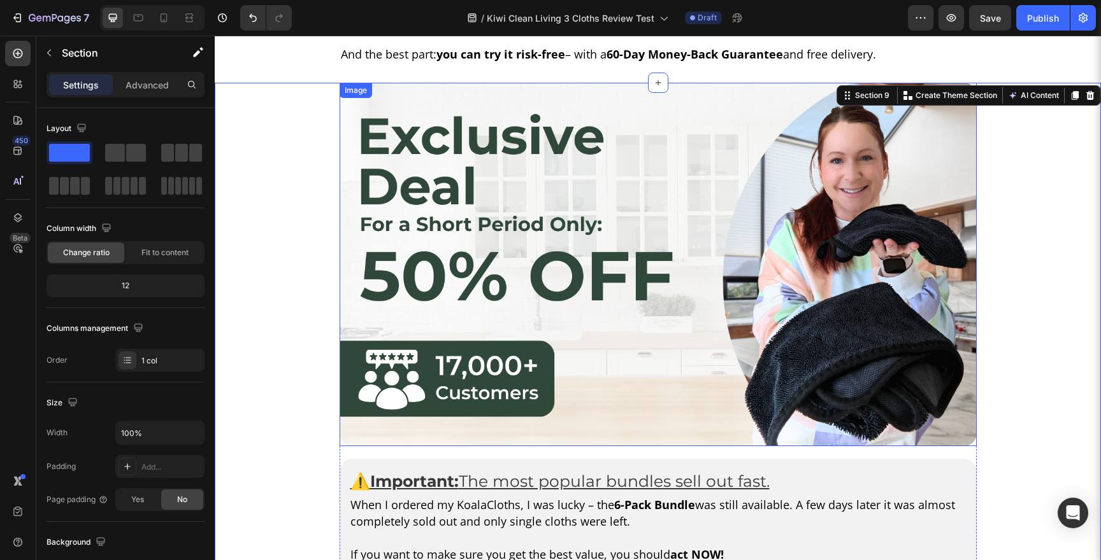
click at [560, 301] on img at bounding box center [657, 265] width 637 height 364
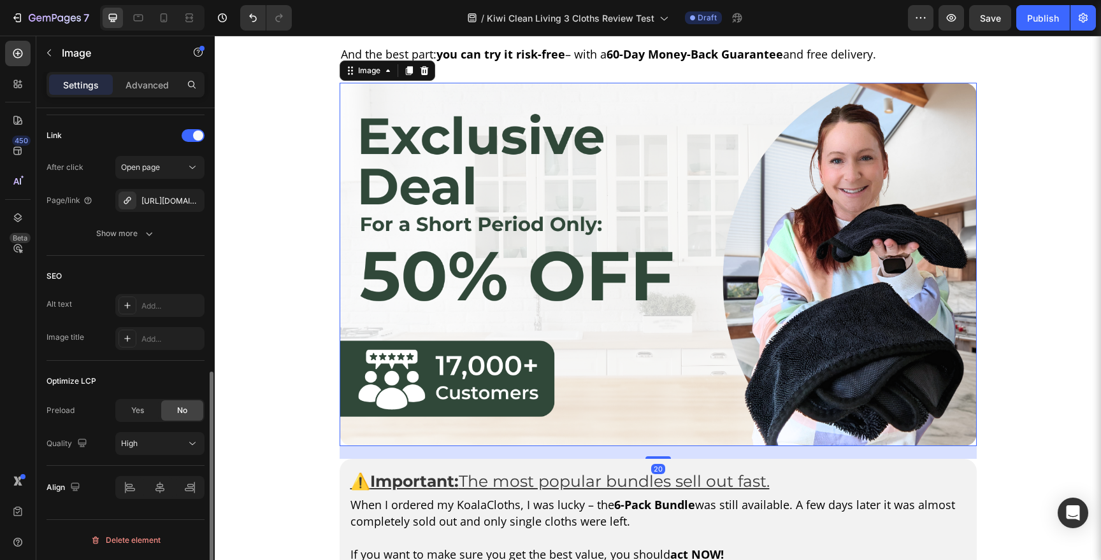
scroll to position [465, 0]
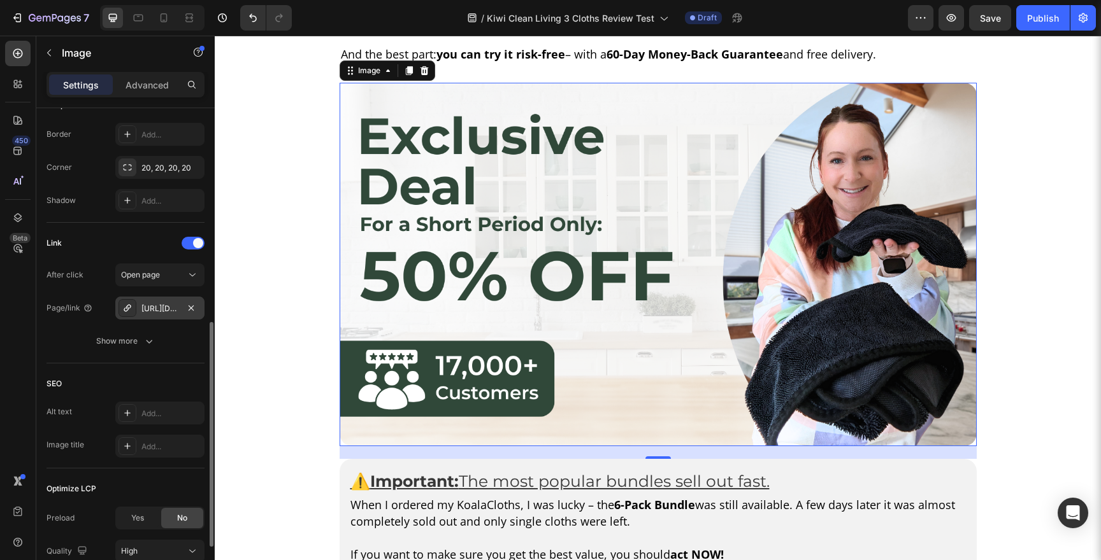
click at [182, 308] on div "[URL][DOMAIN_NAME]" at bounding box center [159, 308] width 89 height 23
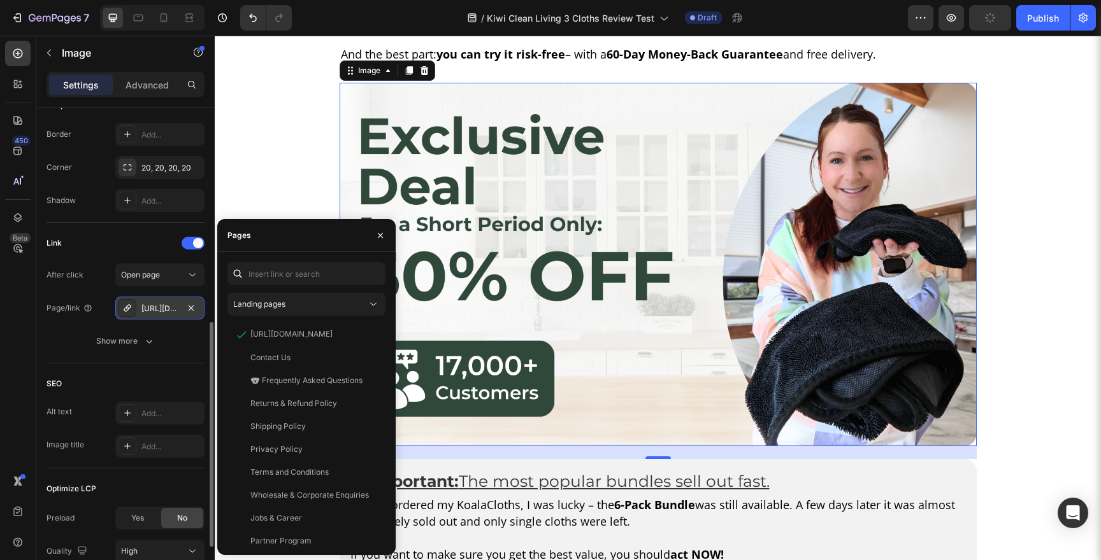
click at [199, 306] on div "[URL][DOMAIN_NAME]" at bounding box center [159, 308] width 89 height 23
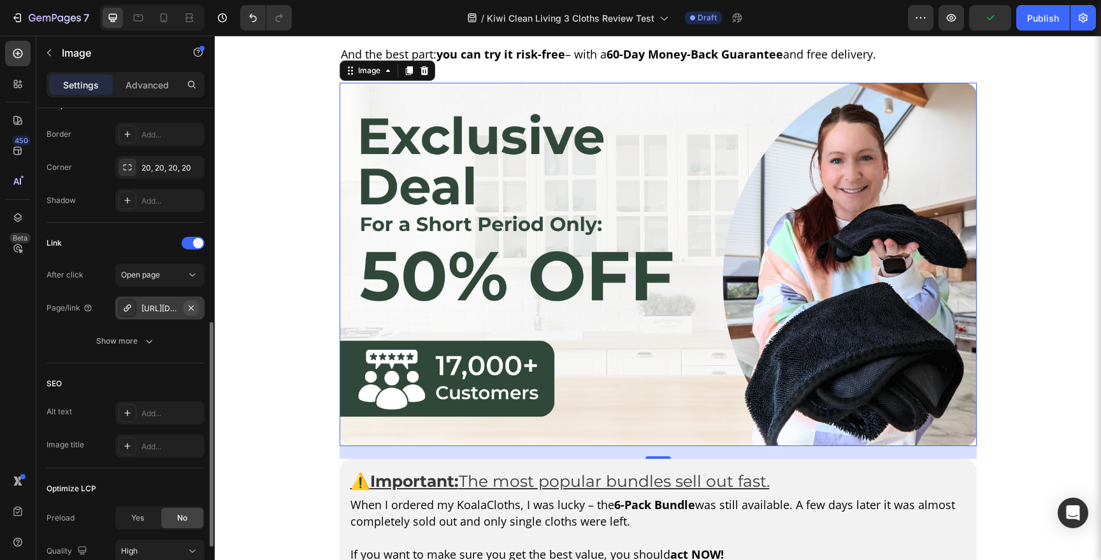
click at [195, 308] on icon "button" at bounding box center [191, 308] width 10 height 10
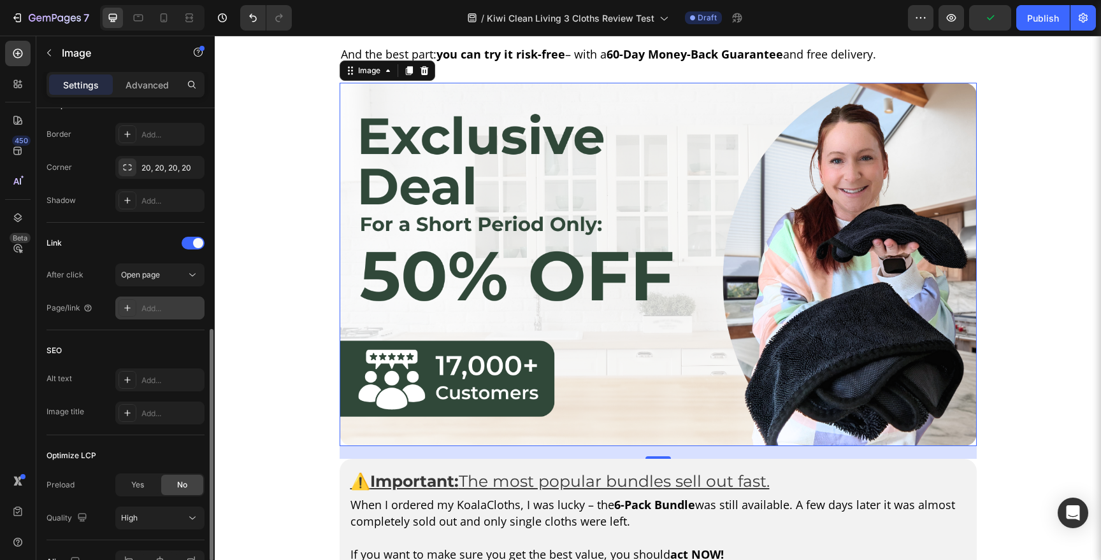
click at [161, 312] on div "Add..." at bounding box center [171, 308] width 60 height 11
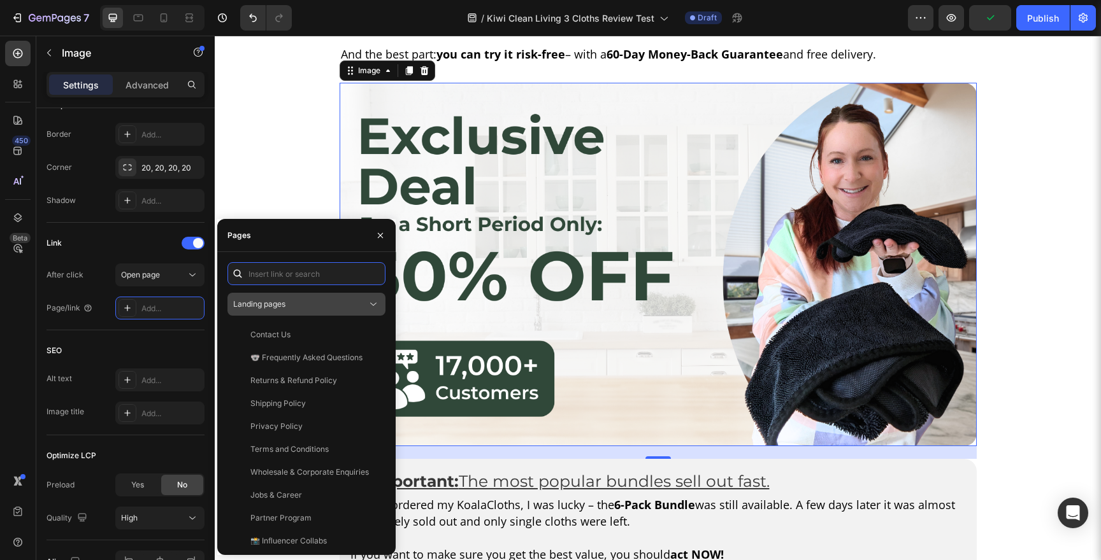
paste input "https://koalacloth.co.nz/products/koalacloth-the-1-kiwi-favourite-xxl-60x40cm"
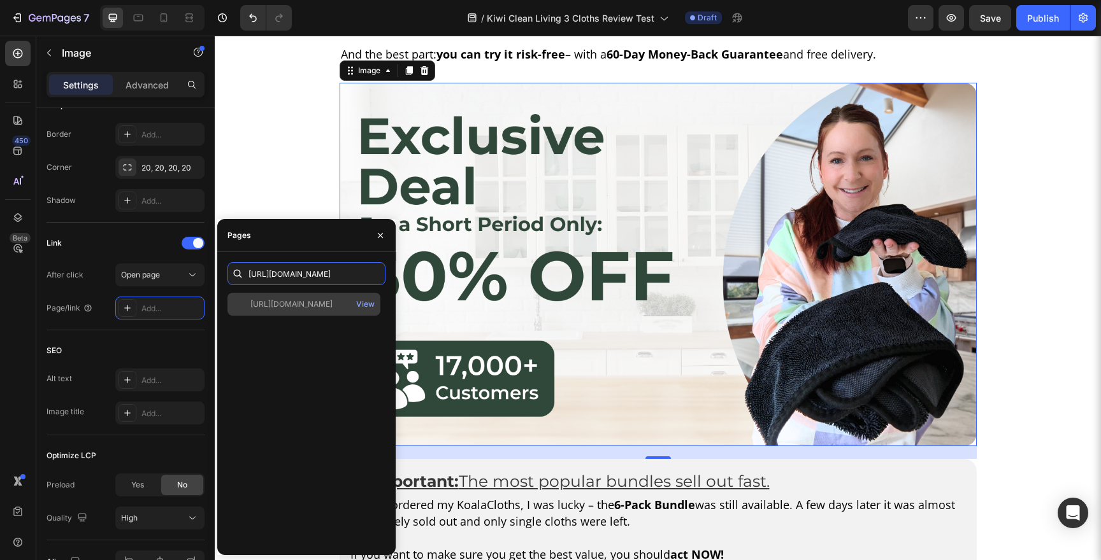
type input "https://koalacloth.co.nz/products/koalacloth-the-1-kiwi-favourite-xxl-60x40cm"
click at [292, 309] on div "https://koalacloth.co.nz/products/koalacloth-the-1-kiwi-favourite-xxl-60x40cm" at bounding box center [291, 304] width 82 height 11
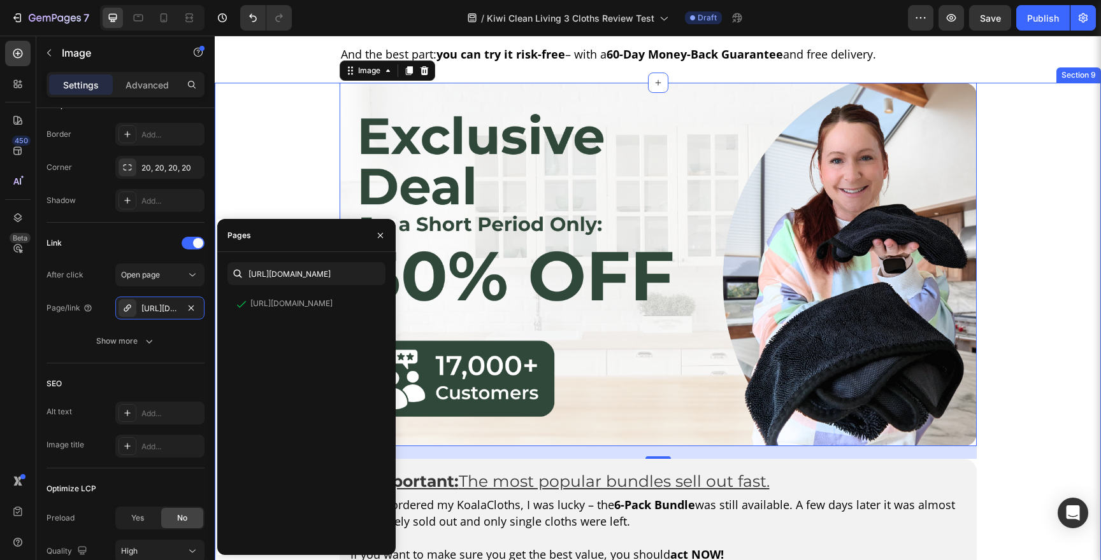
click at [1021, 327] on div "Image 20 ⚠️ Important: The most popular bundles sell out fast. Text Block Row W…" at bounding box center [658, 426] width 886 height 687
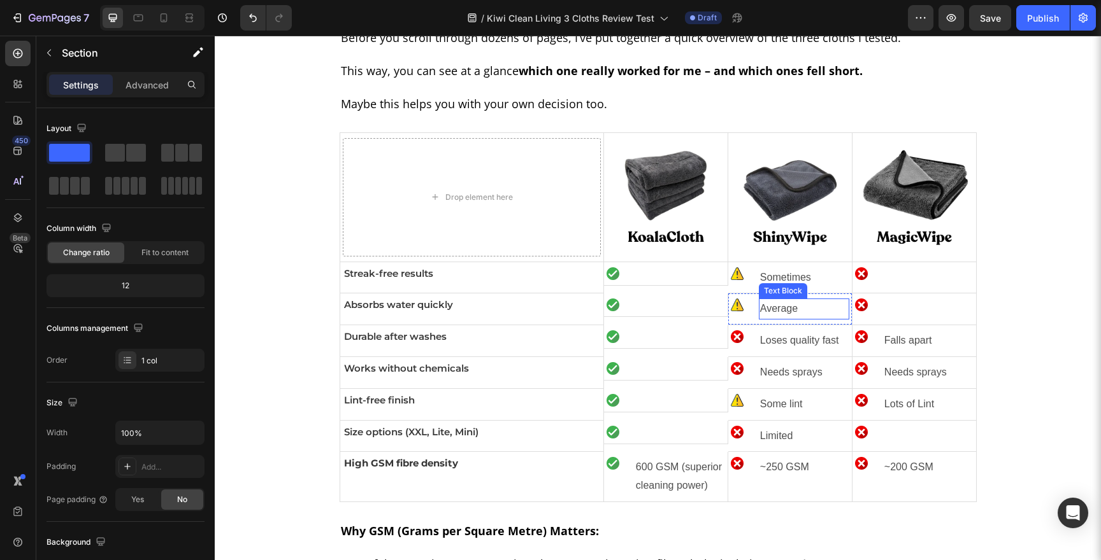
scroll to position [4082, 0]
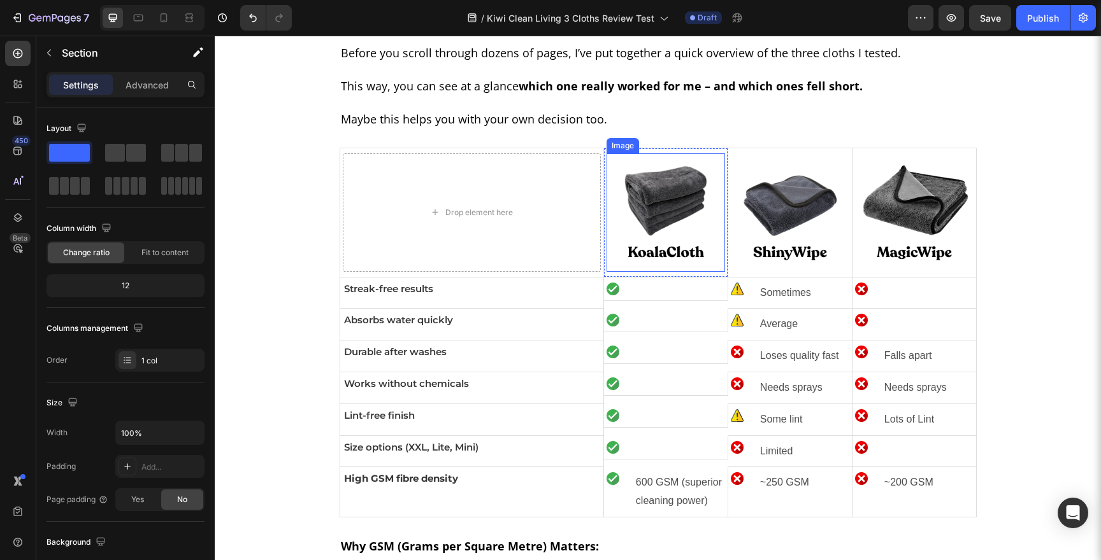
click at [656, 214] on img at bounding box center [665, 212] width 118 height 118
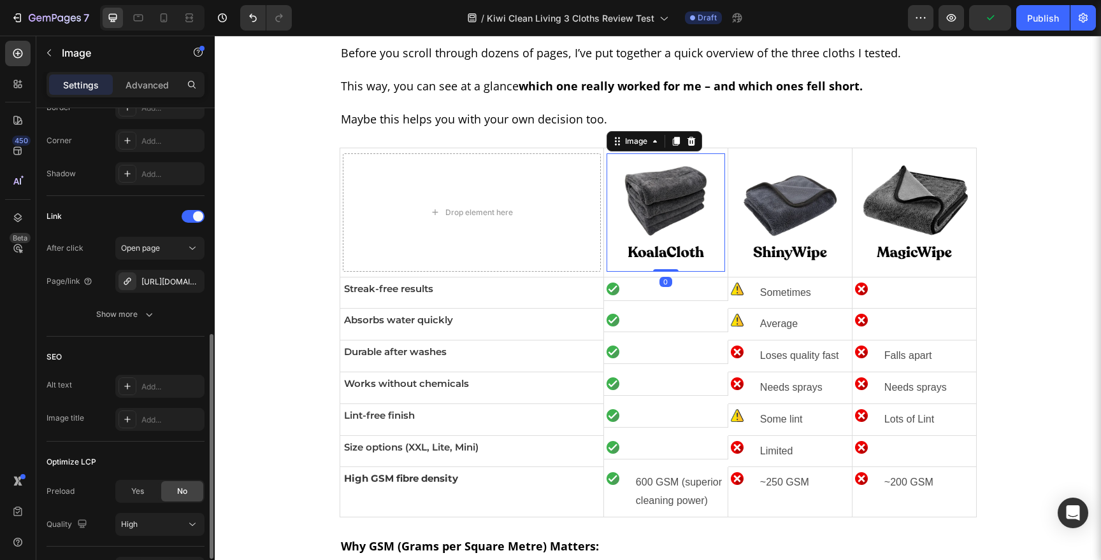
scroll to position [573, 0]
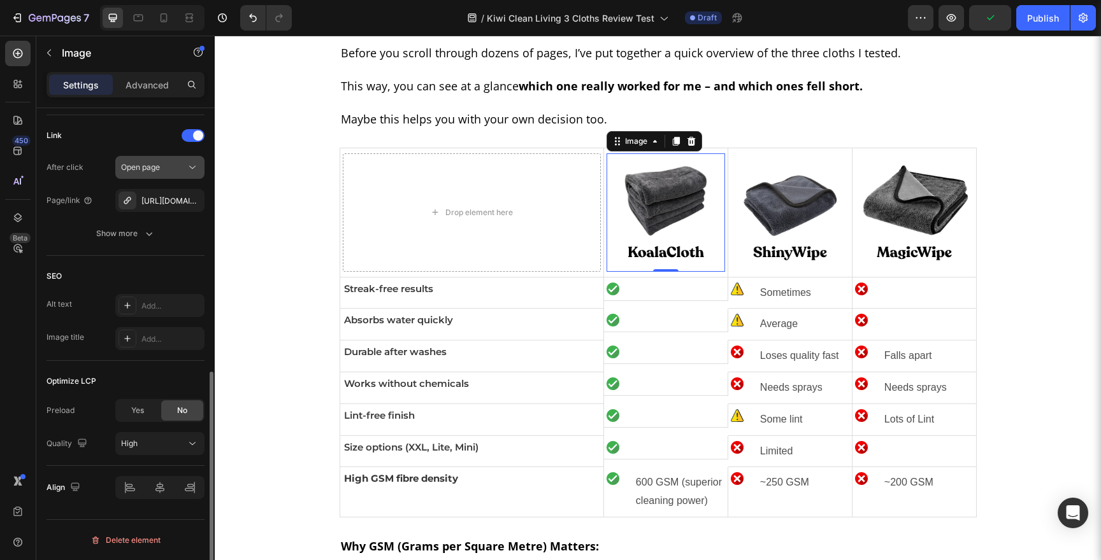
click at [0, 0] on icon "button" at bounding box center [0, 0] width 0 height 0
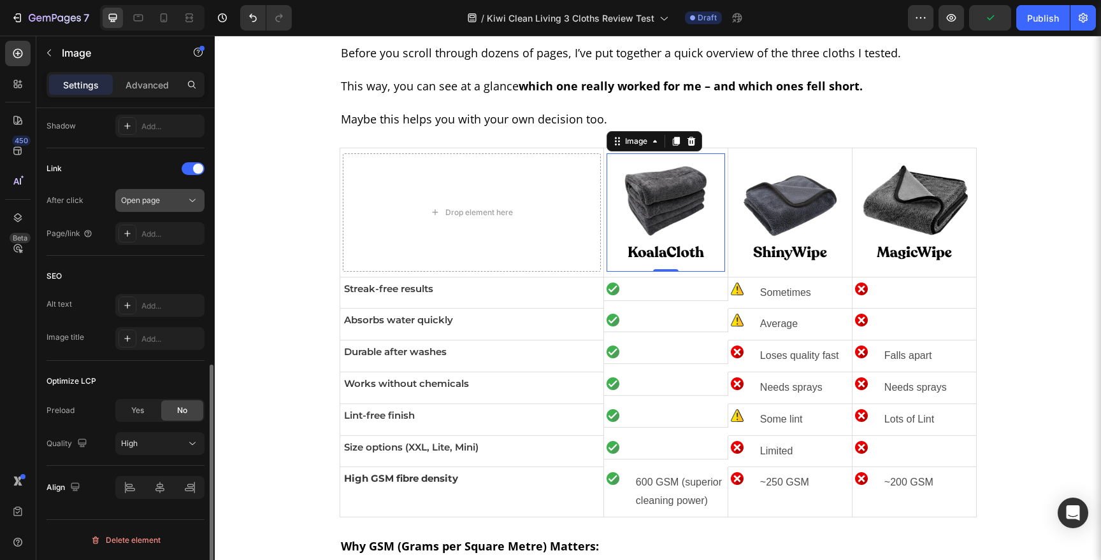
scroll to position [539, 0]
click at [149, 226] on div "Add..." at bounding box center [159, 233] width 89 height 23
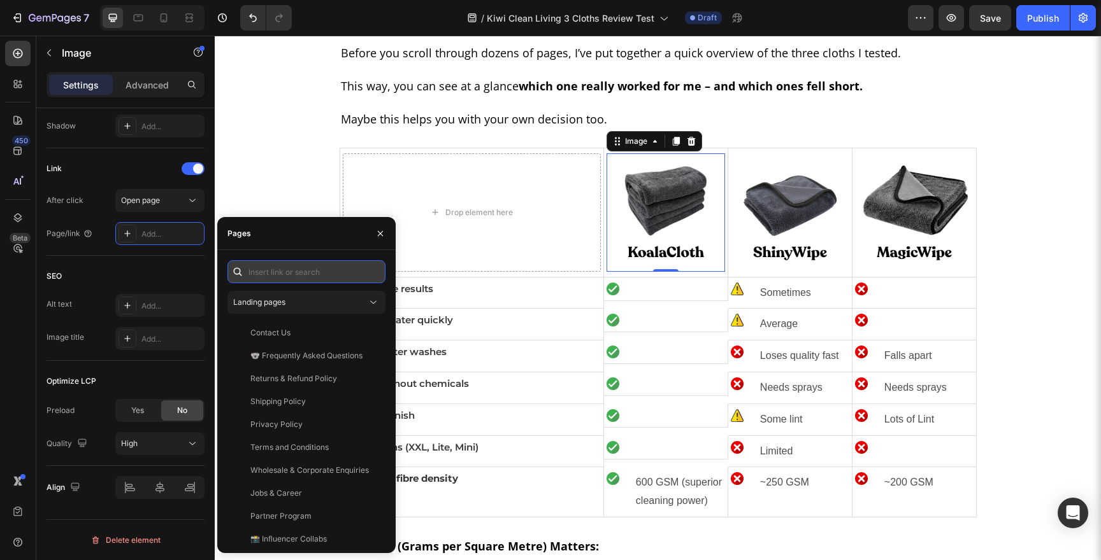
click at [300, 269] on input "text" at bounding box center [306, 271] width 158 height 23
paste input "https://koalacloth.co.nz/products/koalacloth-the-1-kiwi-favourite-xxl-60x40cm"
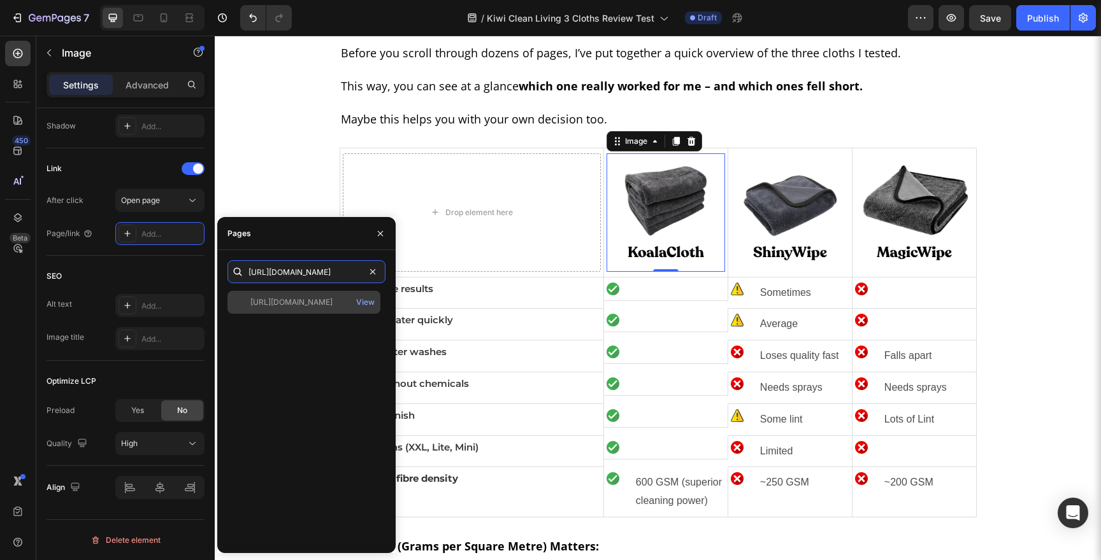
type input "https://koalacloth.co.nz/products/koalacloth-the-1-kiwi-favourite-xxl-60x40cm"
click at [322, 302] on div "https://koalacloth.co.nz/products/koalacloth-the-1-kiwi-favourite-xxl-60x40cm" at bounding box center [291, 302] width 82 height 11
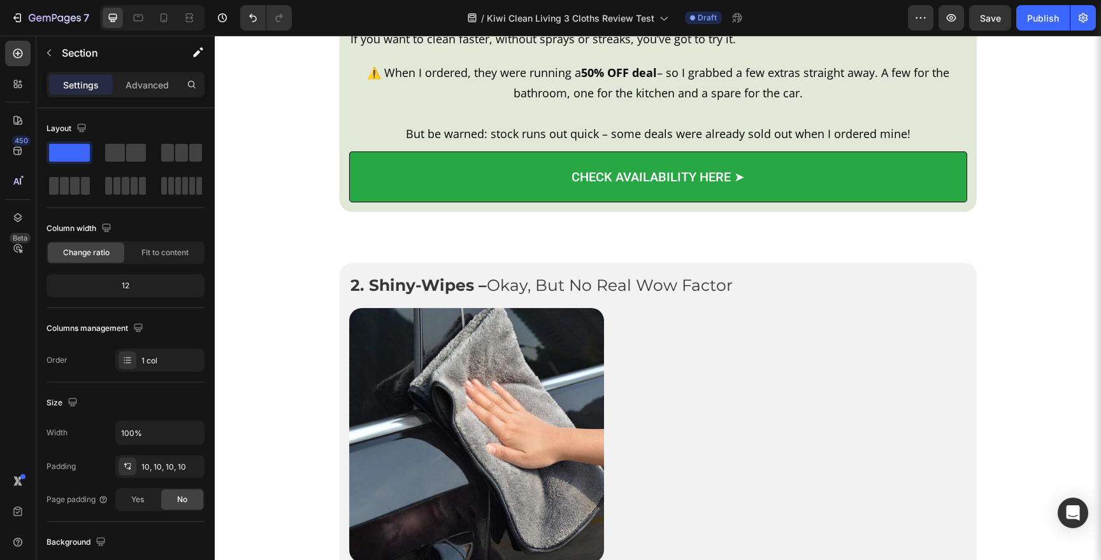
scroll to position [2190, 0]
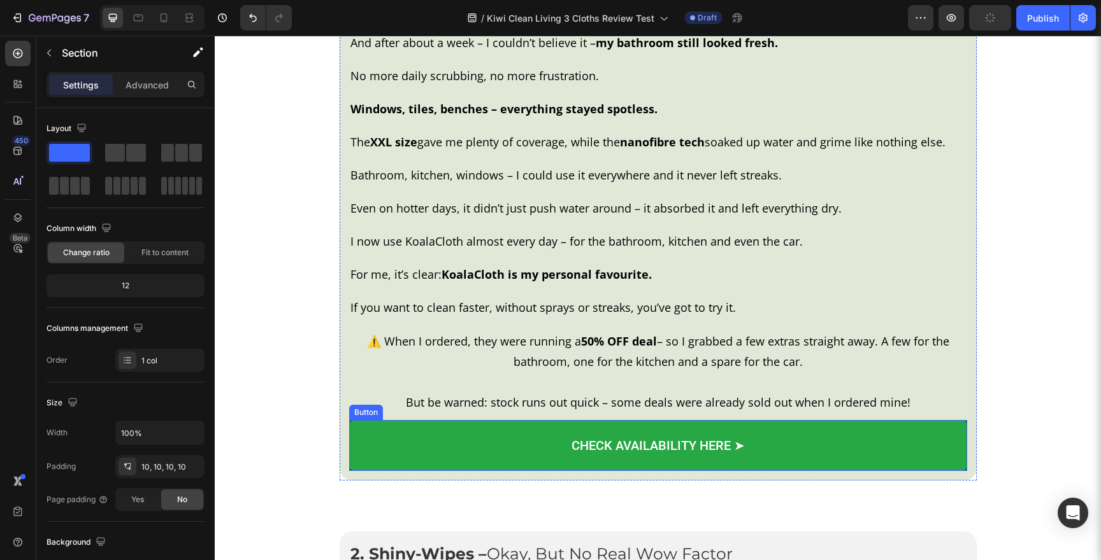
click at [642, 452] on link "CHECK AVAILABILITY HERE ➤" at bounding box center [658, 445] width 618 height 51
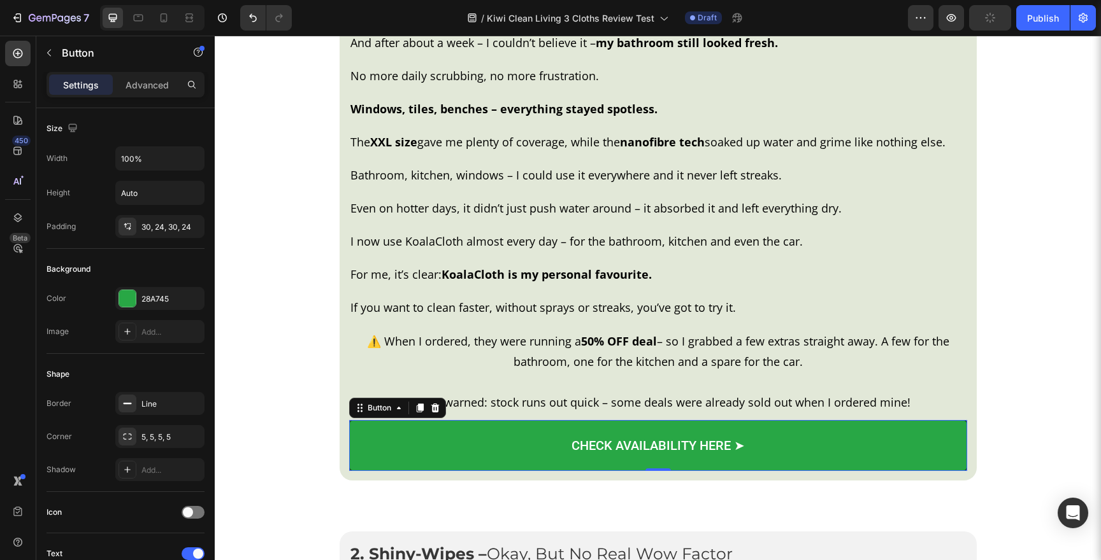
click at [401, 425] on link "CHECK AVAILABILITY HERE ➤" at bounding box center [658, 445] width 618 height 51
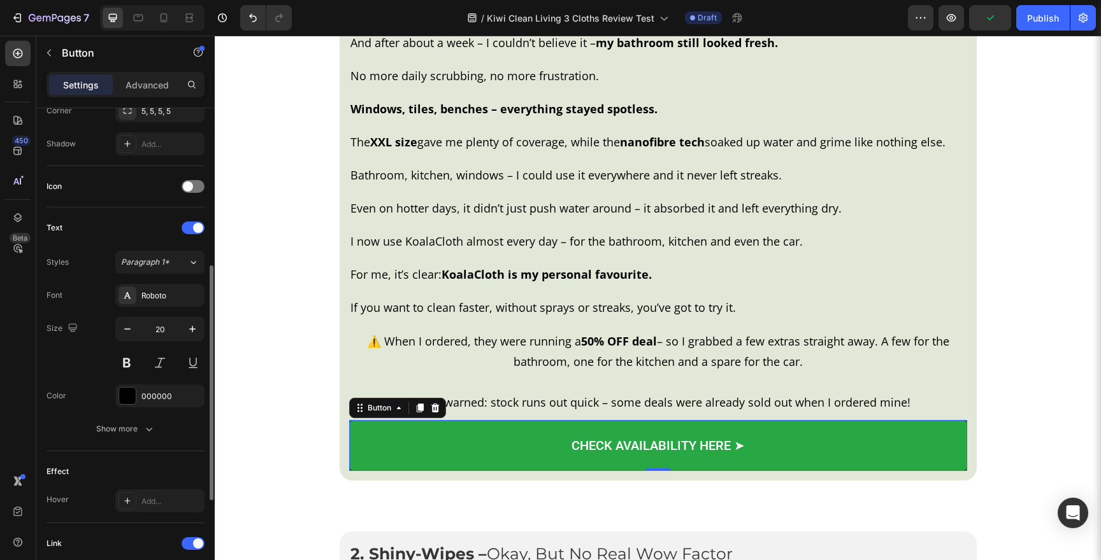
scroll to position [524, 0]
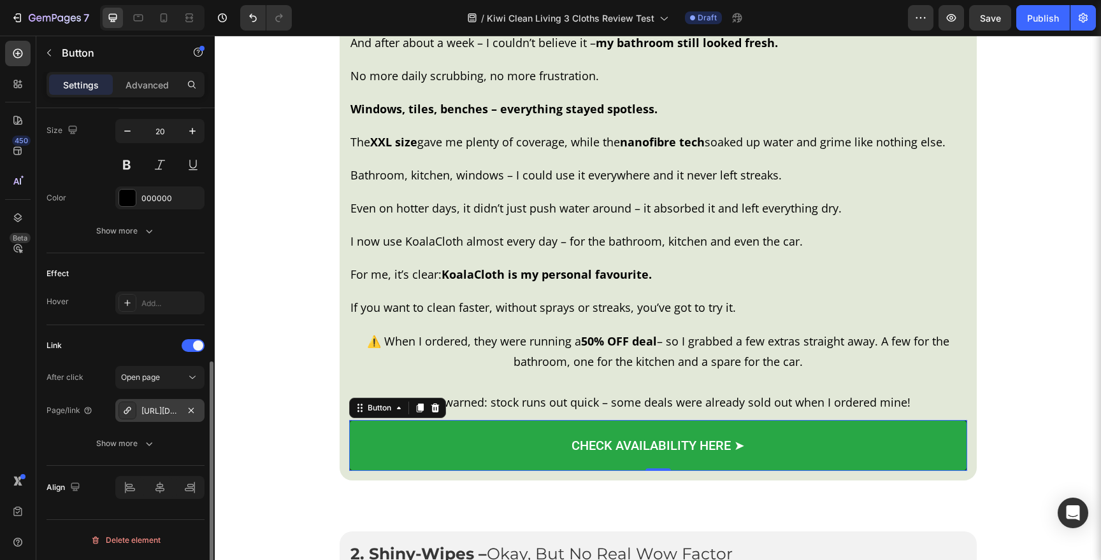
click at [169, 413] on div "[URL][DOMAIN_NAME]" at bounding box center [159, 411] width 37 height 11
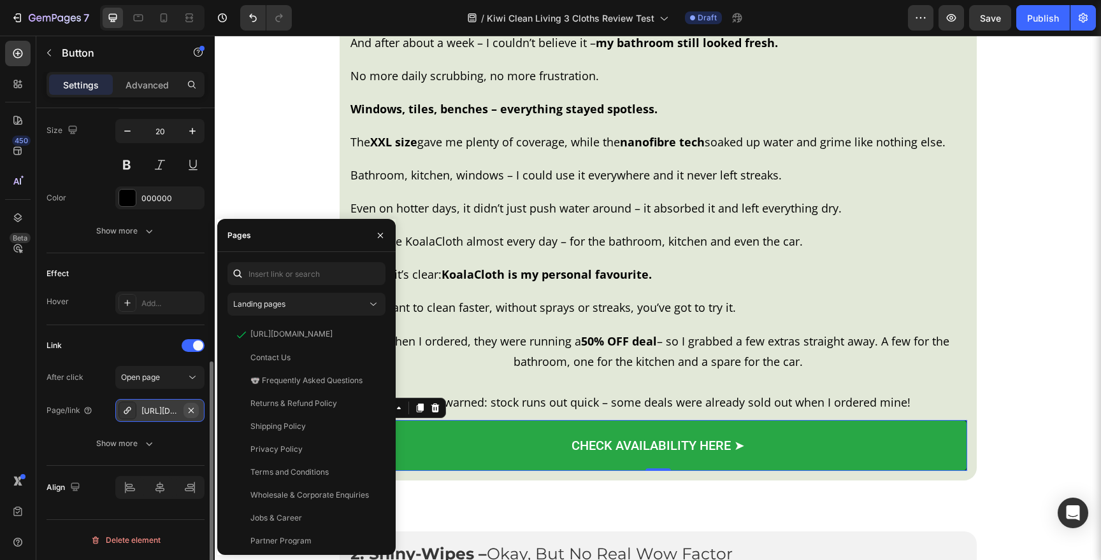
click at [189, 411] on icon "button" at bounding box center [191, 411] width 10 height 10
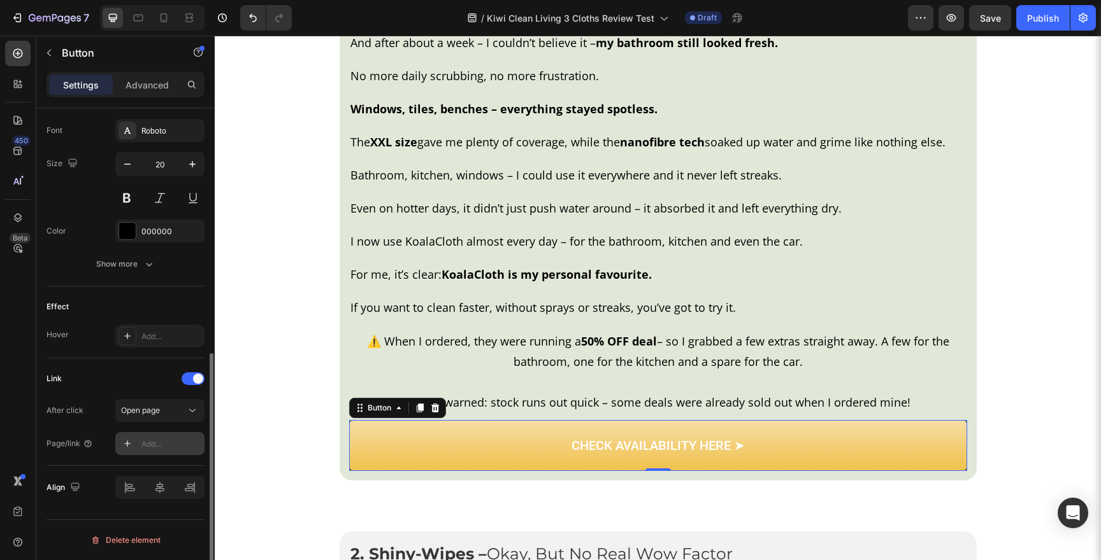
scroll to position [491, 0]
click at [149, 446] on div "Add..." at bounding box center [171, 444] width 60 height 11
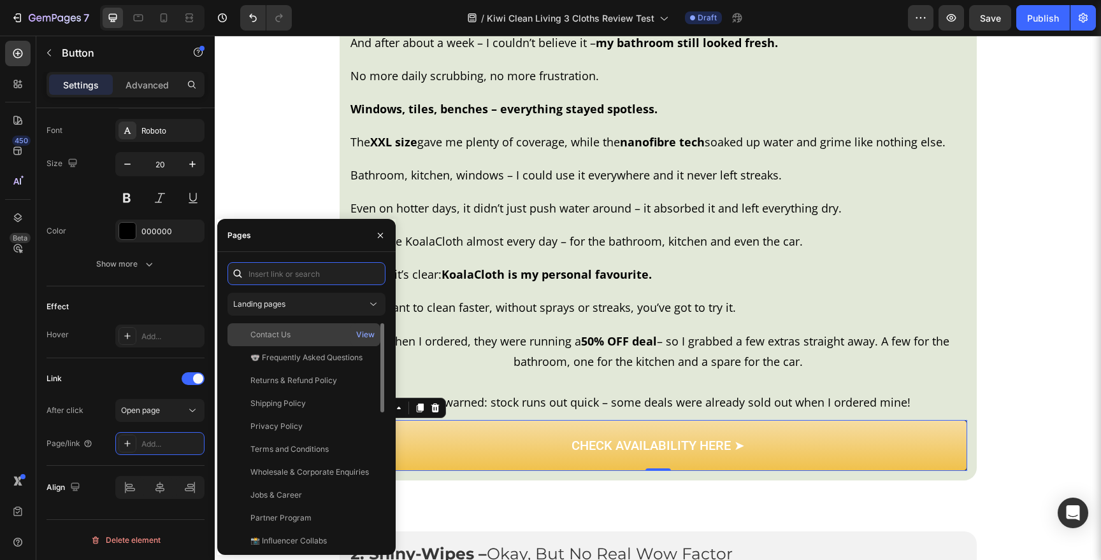
paste input "https://koalacloth.co.nz/products/koalacloth-the-1-kiwi-favourite-xxl-60x40cm"
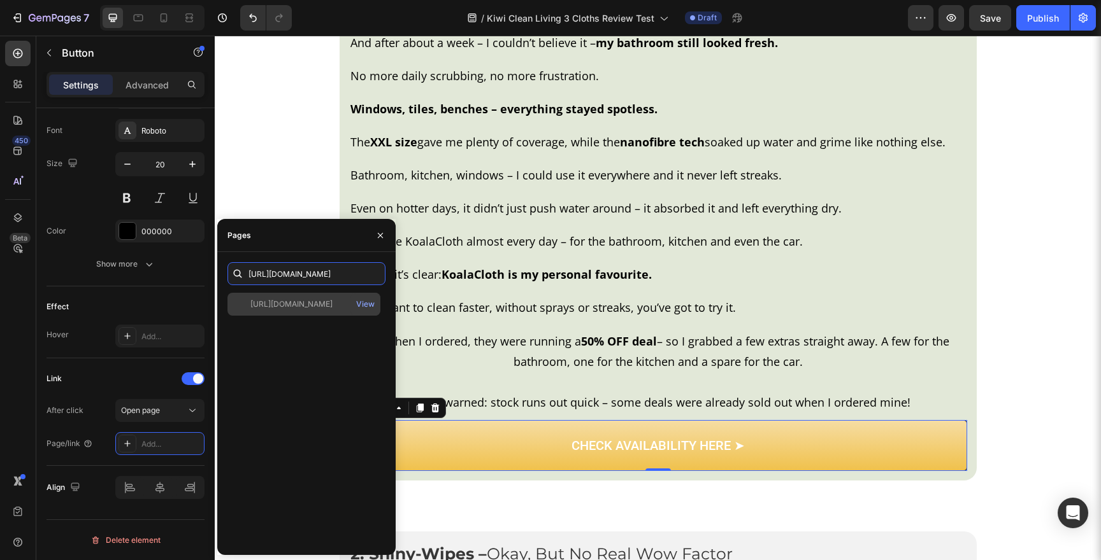
type input "https://koalacloth.co.nz/products/koalacloth-the-1-kiwi-favourite-xxl-60x40cm"
click at [298, 313] on div "https://koalacloth.co.nz/products/koalacloth-the-1-kiwi-favourite-xxl-60x40cm V…" at bounding box center [303, 304] width 153 height 23
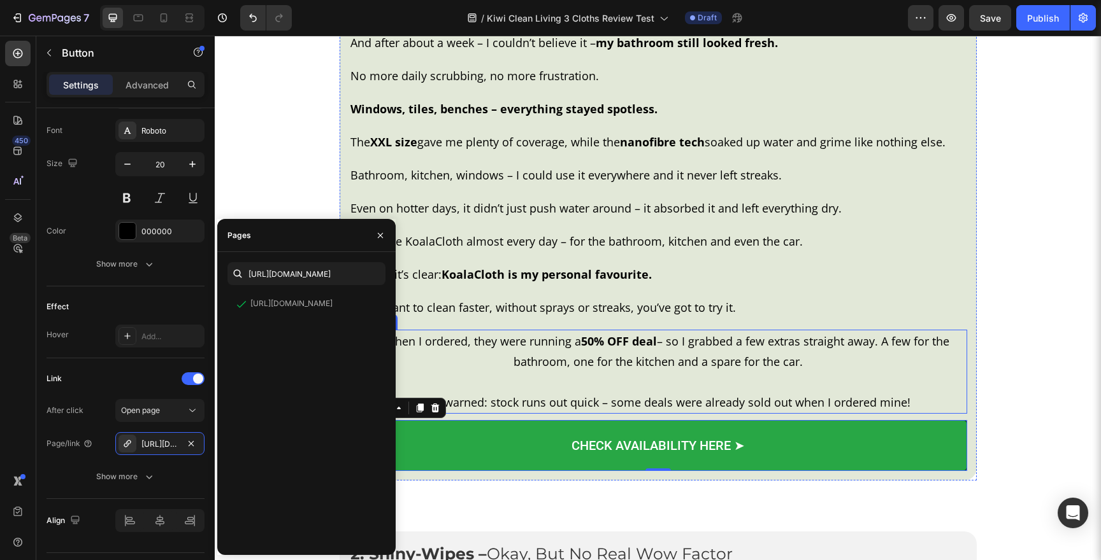
click at [982, 365] on div "1. KoalaCloth – My Favourite After 30 Days Text Block Image Row Row Image I sti…" at bounding box center [657, 5] width 873 height 966
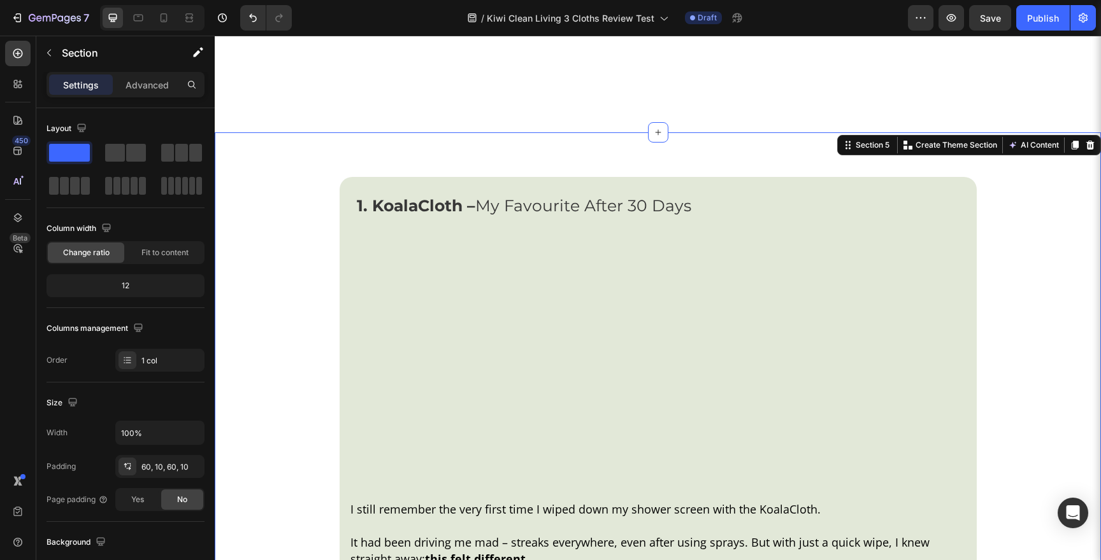
scroll to position [1541, 0]
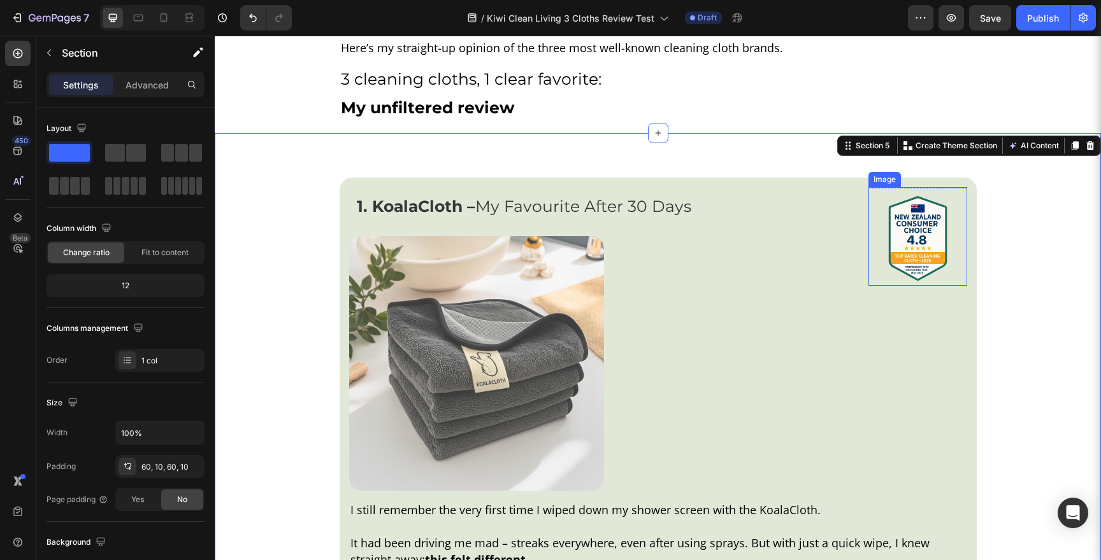
click at [915, 215] on img at bounding box center [917, 236] width 99 height 99
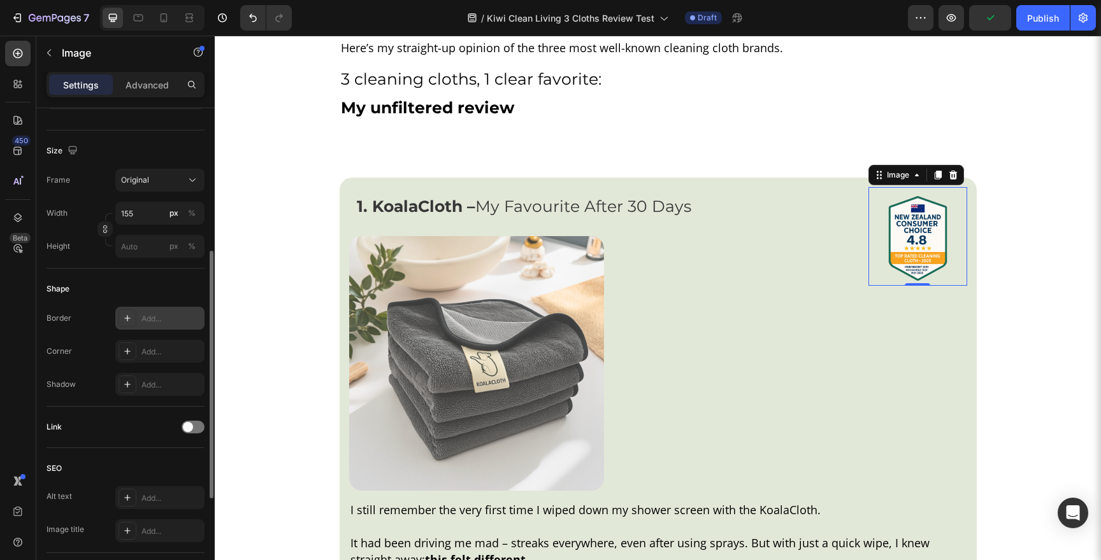
scroll to position [278, 0]
click at [441, 285] on img at bounding box center [476, 363] width 255 height 255
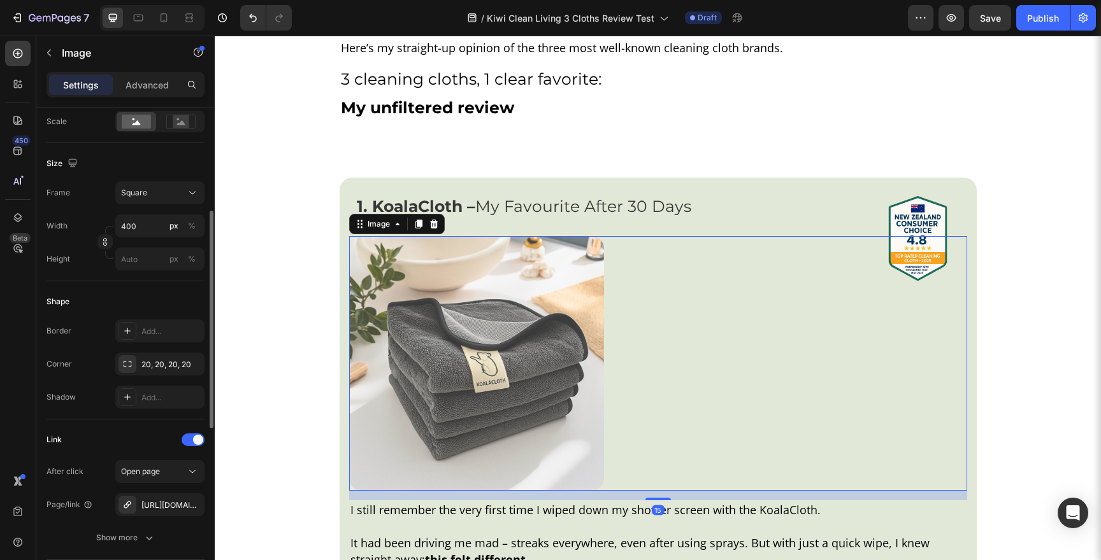
scroll to position [371, 0]
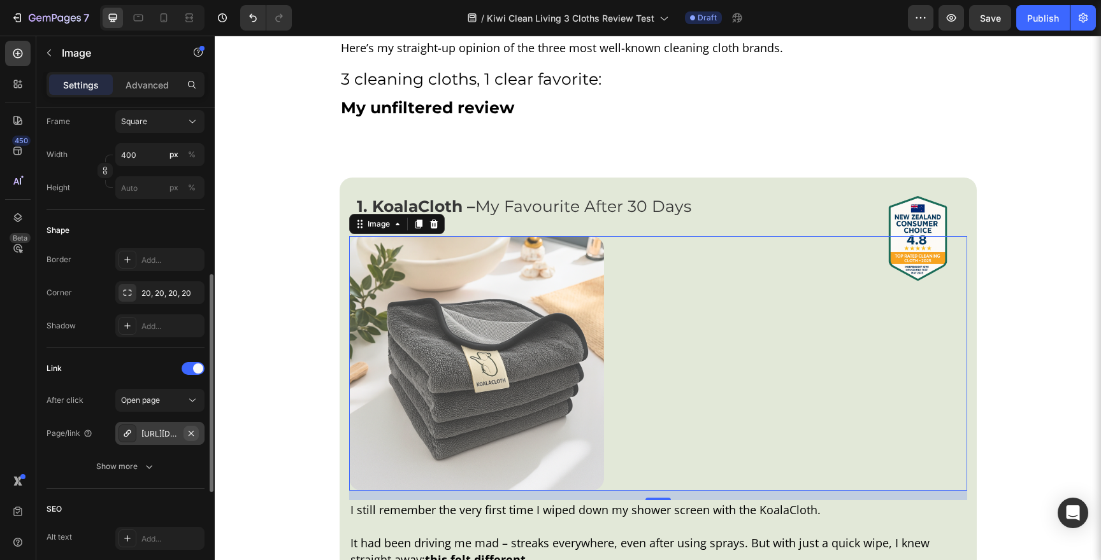
click at [190, 435] on icon "button" at bounding box center [191, 434] width 10 height 10
click at [178, 436] on div "Add..." at bounding box center [171, 434] width 60 height 11
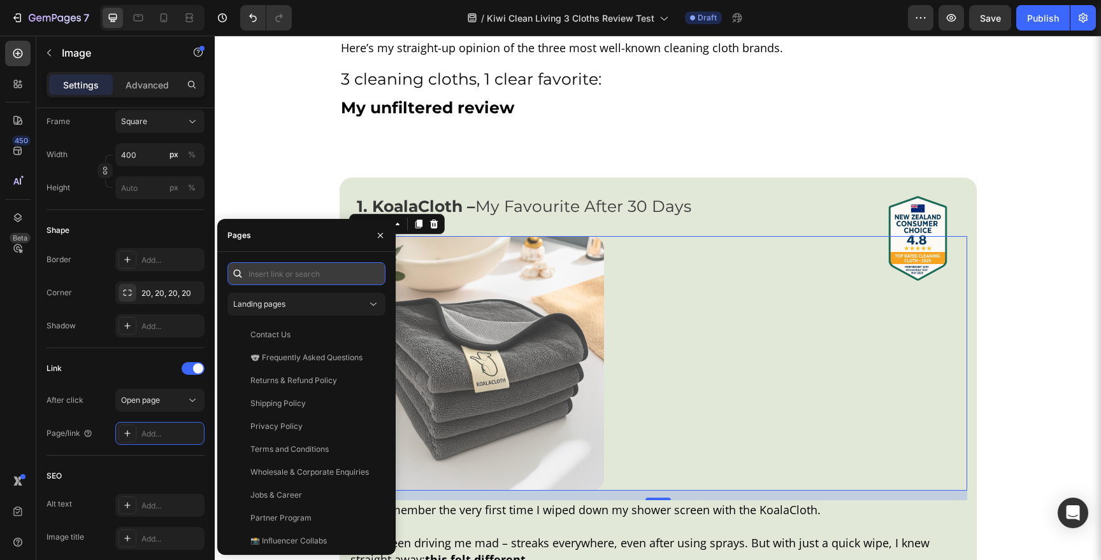
click at [282, 278] on input "text" at bounding box center [306, 273] width 158 height 23
paste input "https://koalacloth.co.nz/products/koalacloth-the-1-kiwi-favourite-xxl-60x40cm"
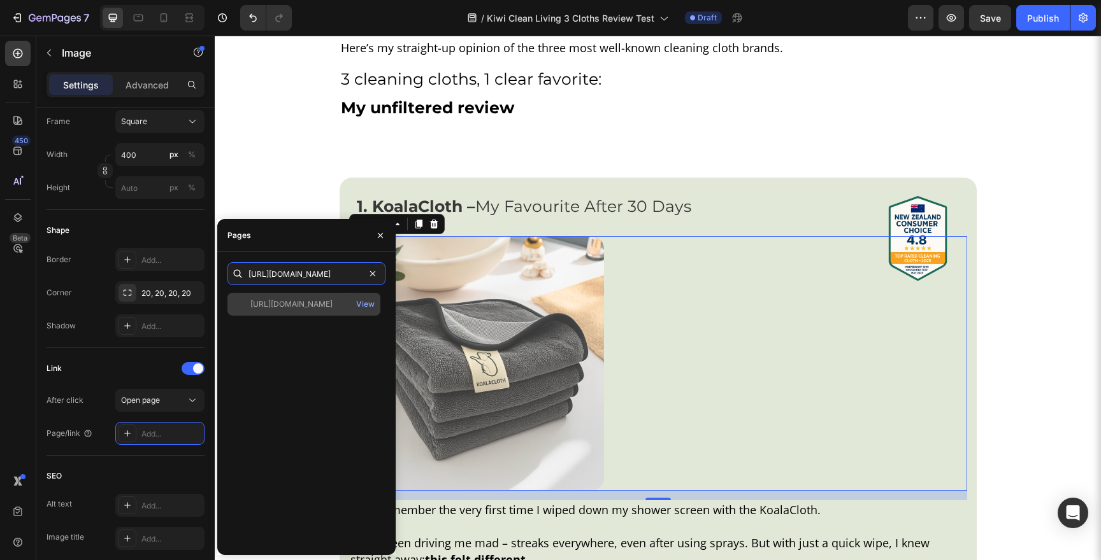
type input "https://koalacloth.co.nz/products/koalacloth-the-1-kiwi-favourite-xxl-60x40cm"
click at [281, 307] on div "https://koalacloth.co.nz/products/koalacloth-the-1-kiwi-favourite-xxl-60x40cm" at bounding box center [291, 304] width 82 height 11
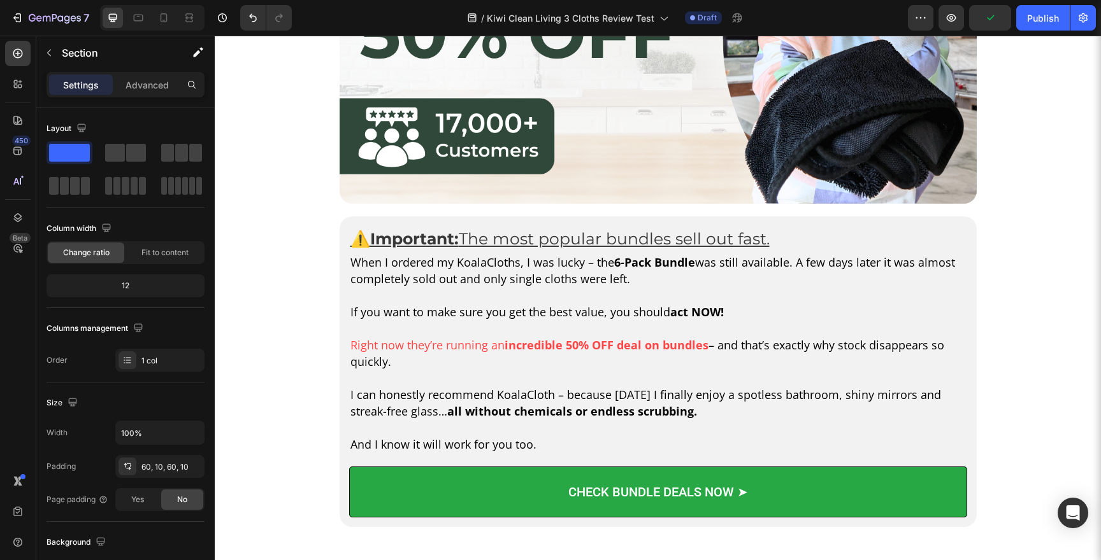
scroll to position [5524, 0]
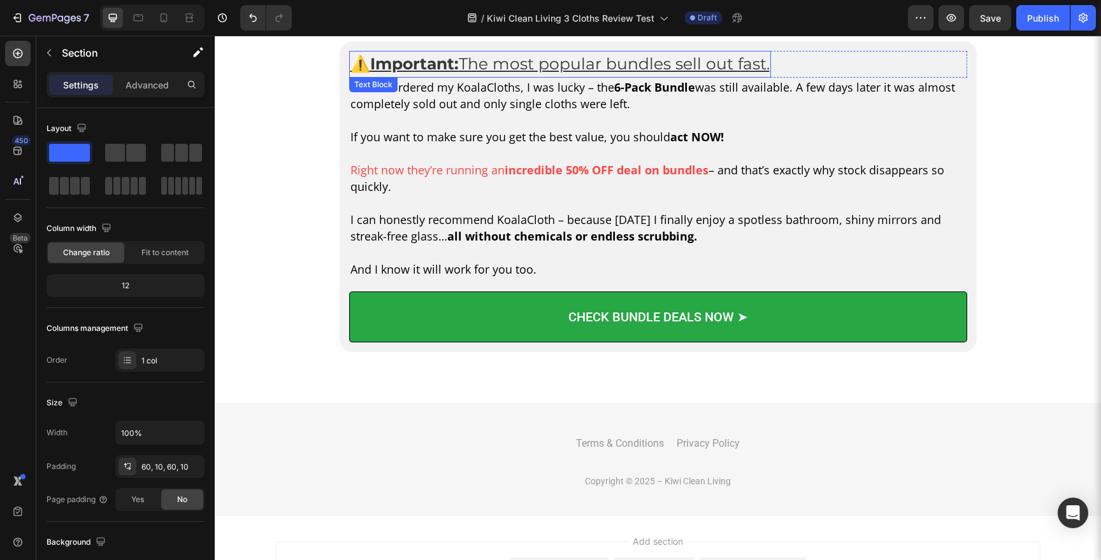
click at [517, 62] on u "The most popular bundles sell out fast." at bounding box center [614, 63] width 311 height 19
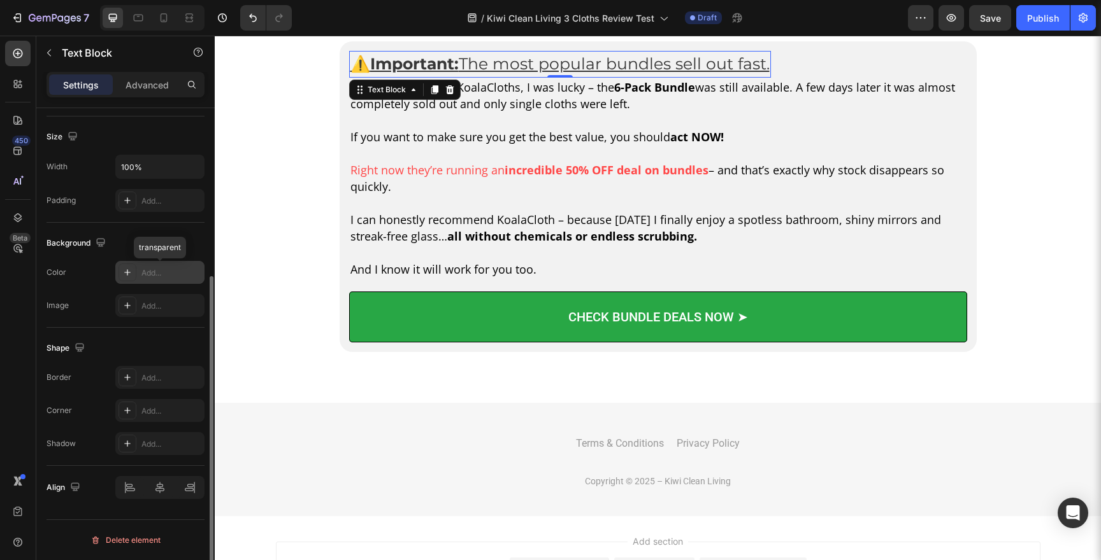
scroll to position [113, 0]
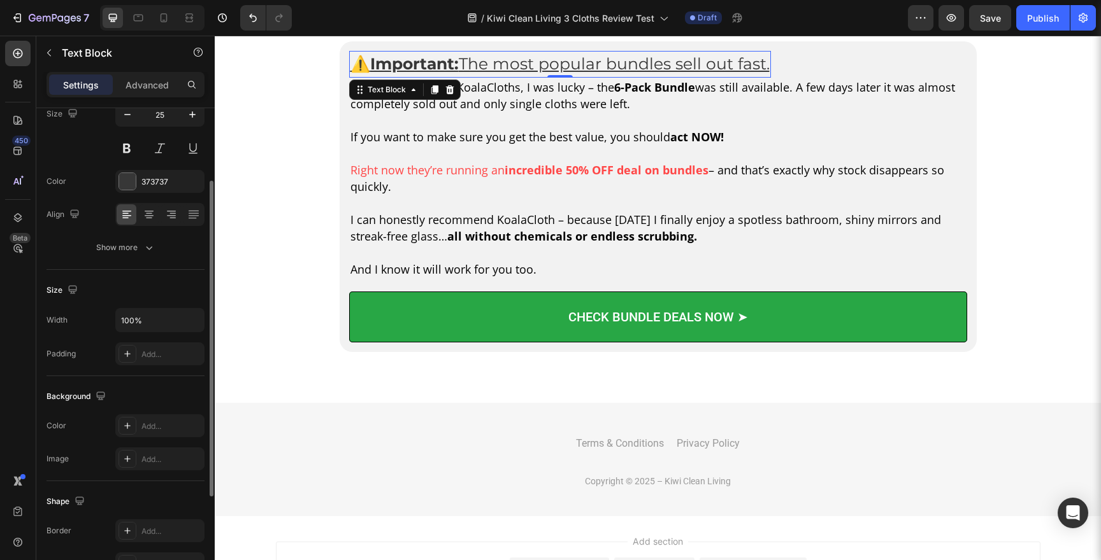
click at [560, 63] on u "The most popular bundles sell out fast." at bounding box center [614, 63] width 311 height 19
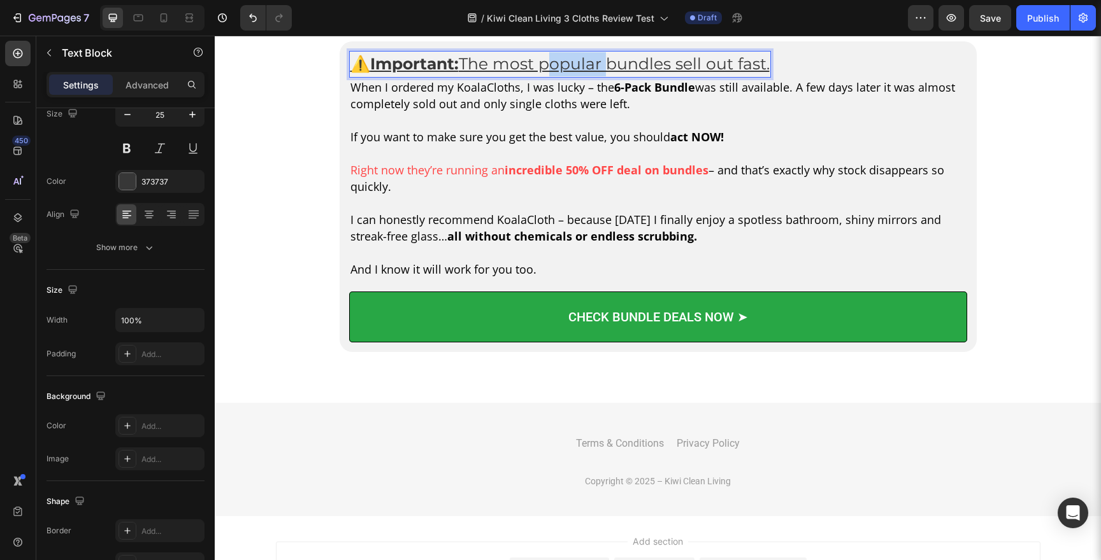
click at [560, 63] on u "The most popular bundles sell out fast." at bounding box center [614, 63] width 311 height 19
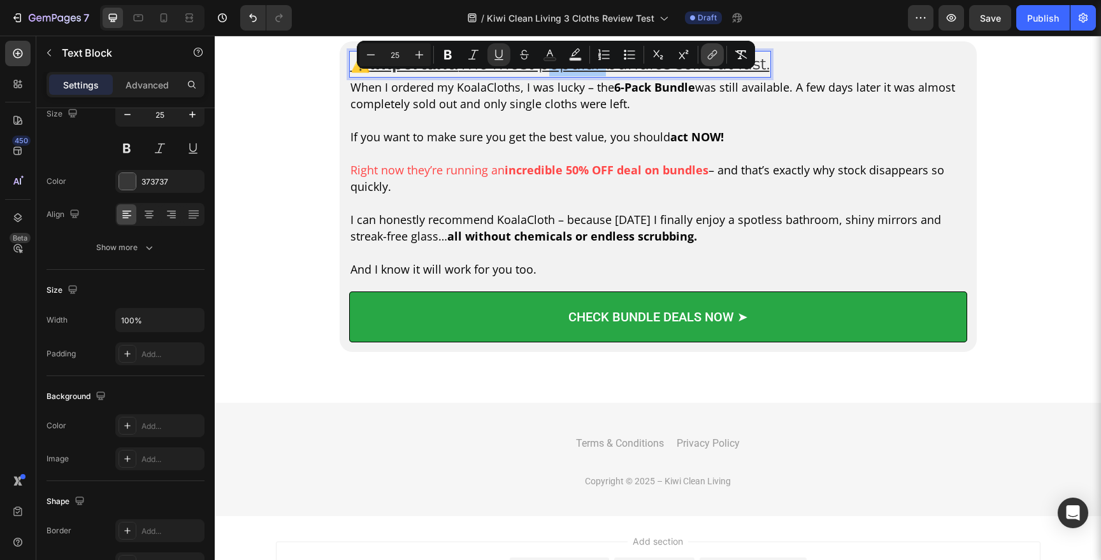
click at [713, 54] on icon "Editor contextual toolbar" at bounding box center [712, 54] width 13 height 13
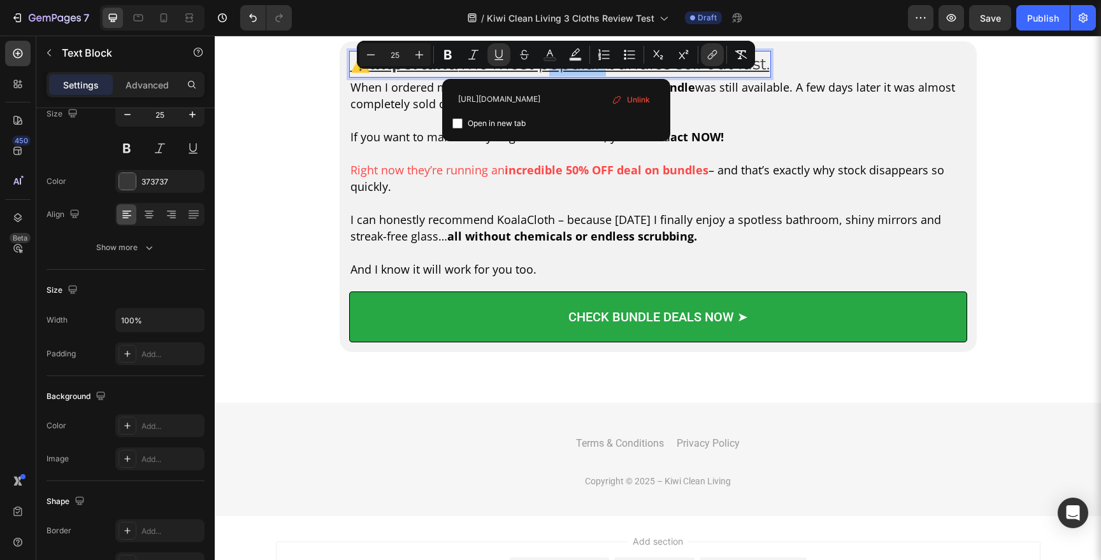
scroll to position [0, 0]
click at [630, 98] on span "Unlink" at bounding box center [638, 100] width 23 height 14
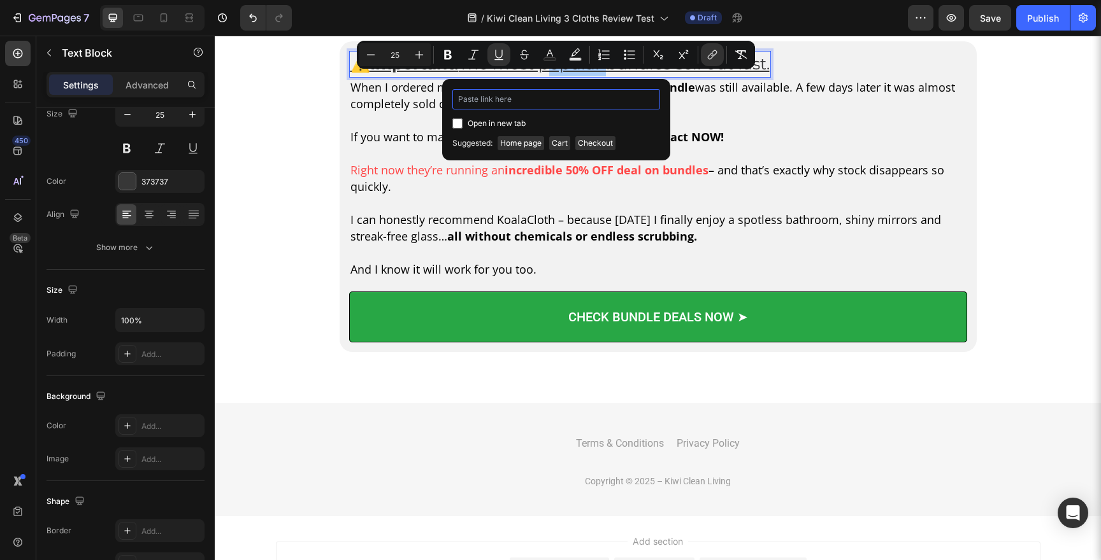
click at [526, 103] on input "Editor contextual toolbar" at bounding box center [556, 99] width 208 height 20
paste input "https://koalacloth.co.nz/products/koalacloth-the-1-kiwi-favourite-xxl-60x40cm"
type input "https://koalacloth.co.nz/products/koalacloth-the-1-kiwi-favourite-xxl-60x40cm"
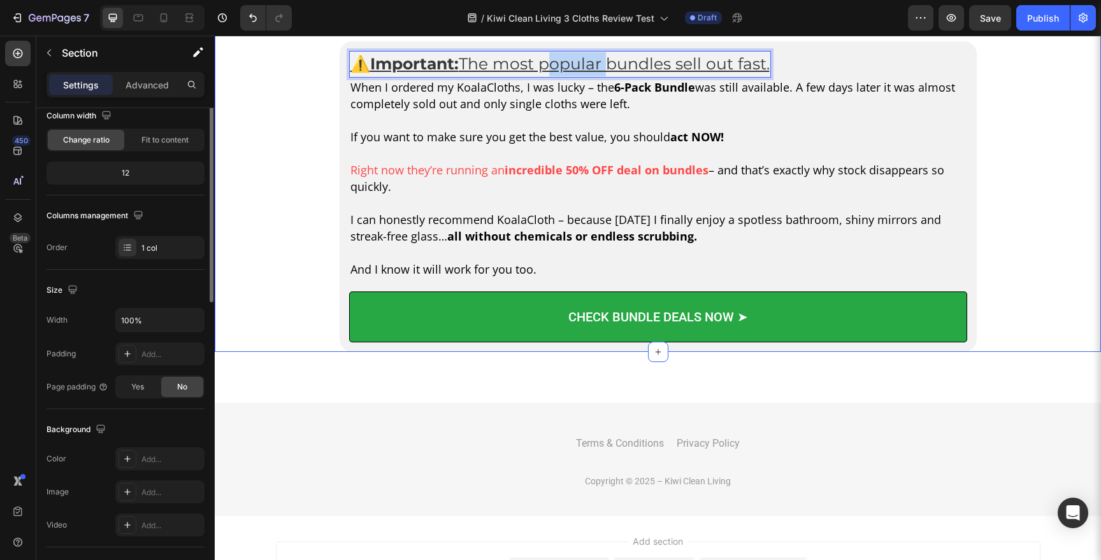
click at [1013, 207] on div "Image ⚠️ Important: The most popular bundles sell out fast. Text Block 0 Row Wh…" at bounding box center [658, 8] width 886 height 687
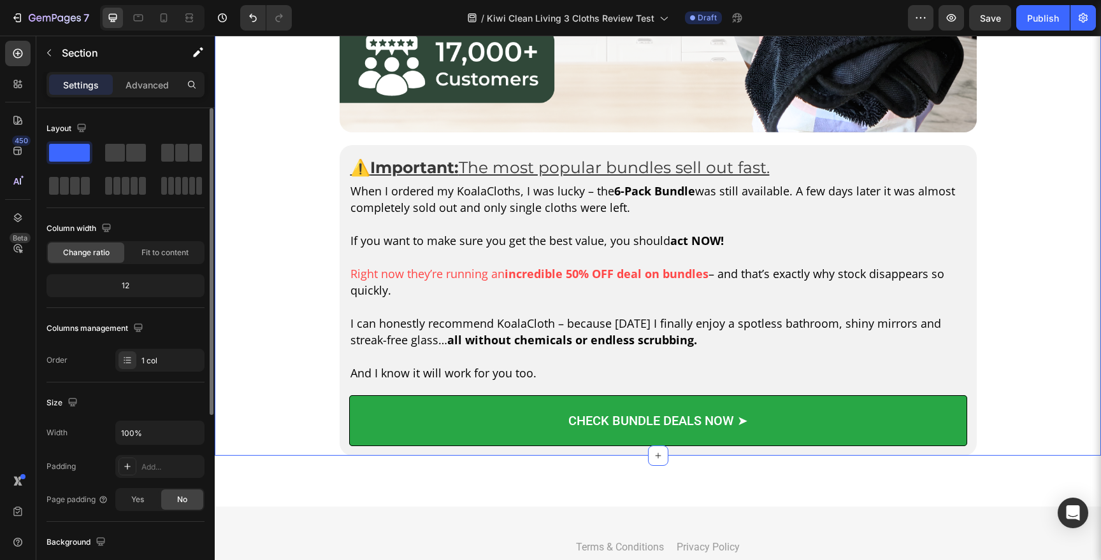
scroll to position [5414, 0]
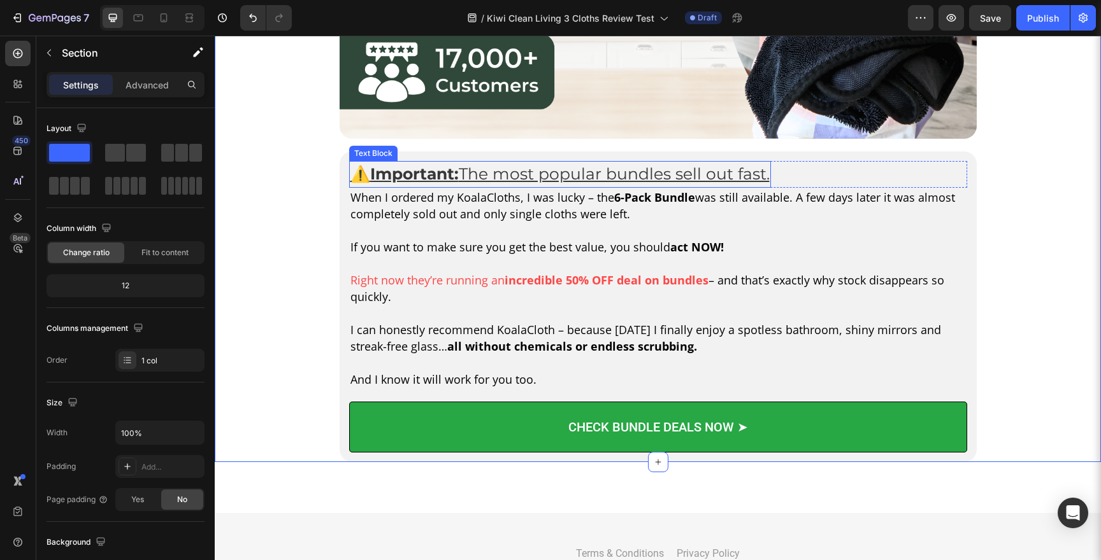
click at [675, 176] on u "The most popular bundles sell out fast." at bounding box center [614, 173] width 311 height 19
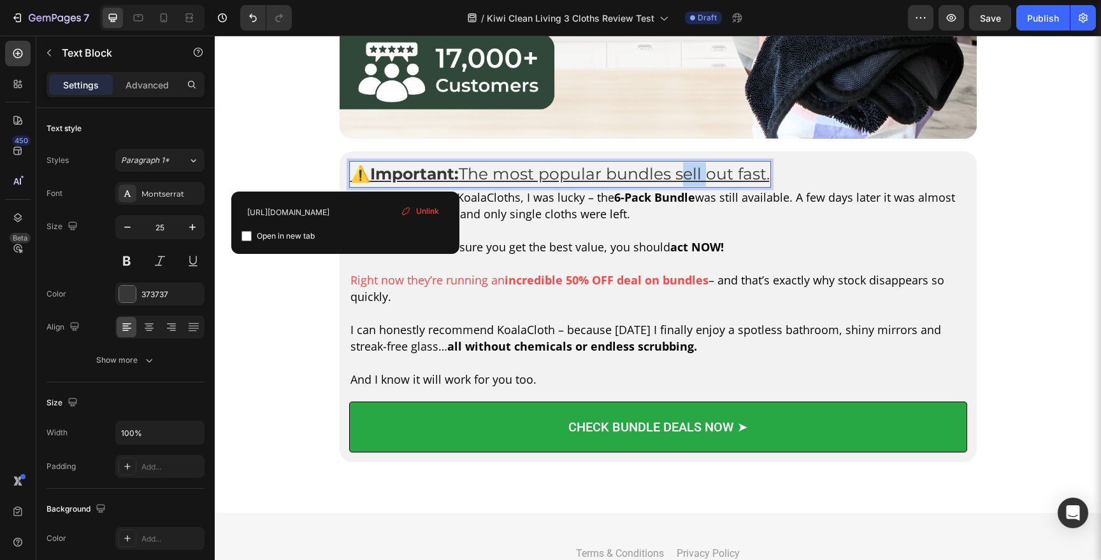
click at [675, 176] on u "The most popular bundles sell out fast." at bounding box center [614, 173] width 311 height 19
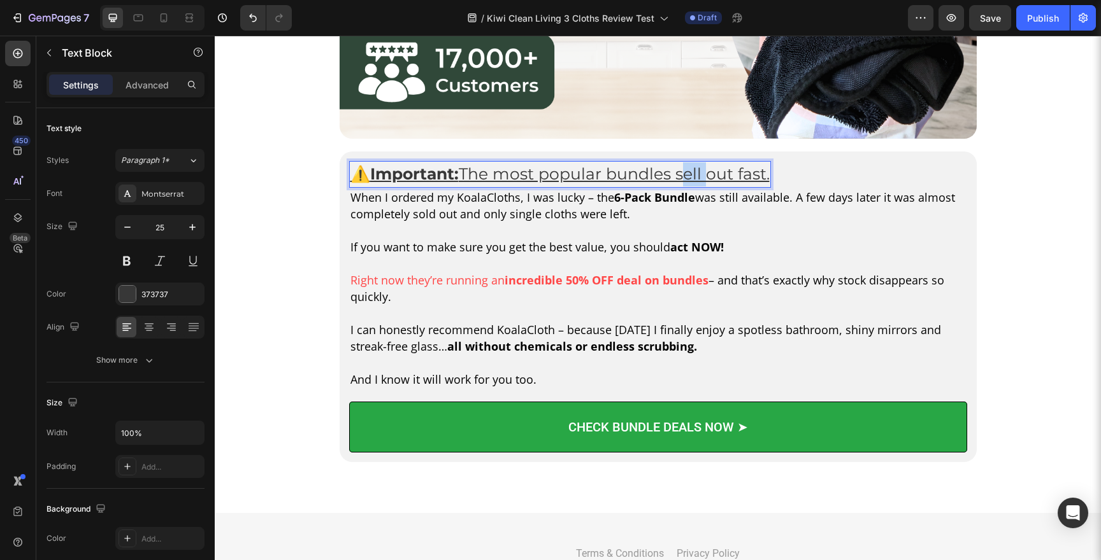
click at [675, 176] on u "The most popular bundles sell out fast." at bounding box center [614, 173] width 311 height 19
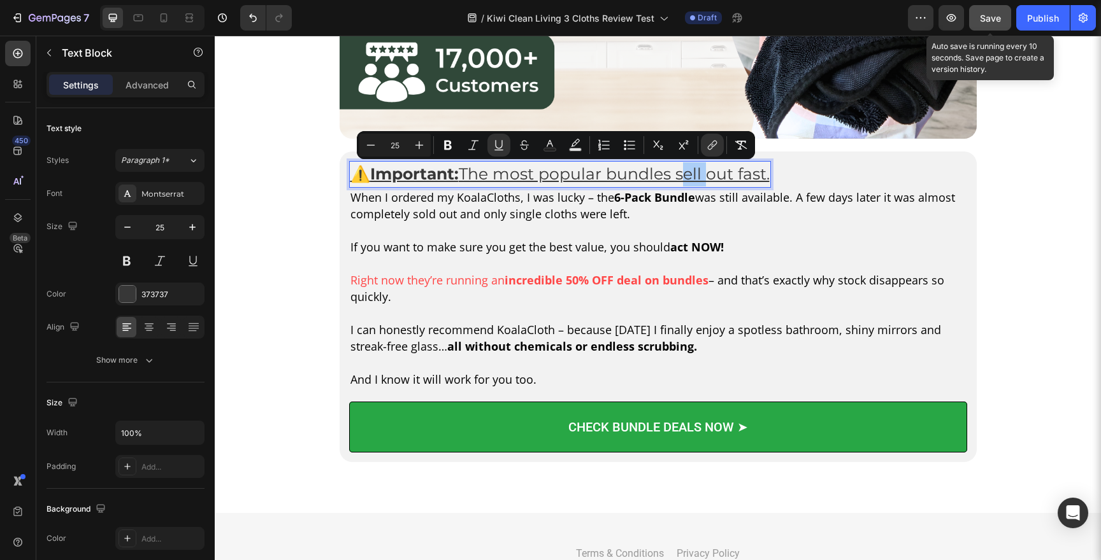
click at [991, 15] on span "Save" at bounding box center [990, 18] width 21 height 11
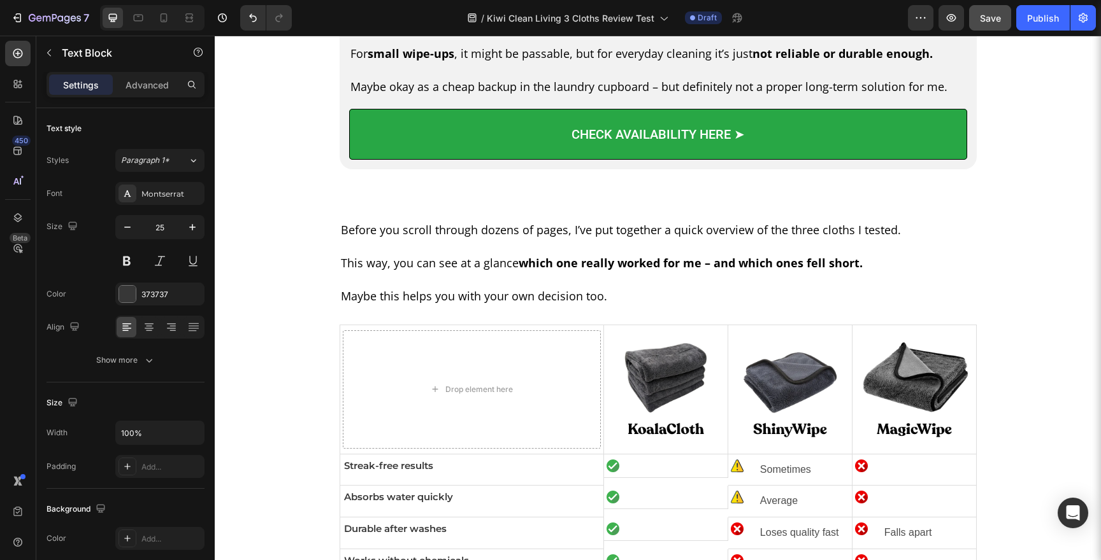
scroll to position [3730, 0]
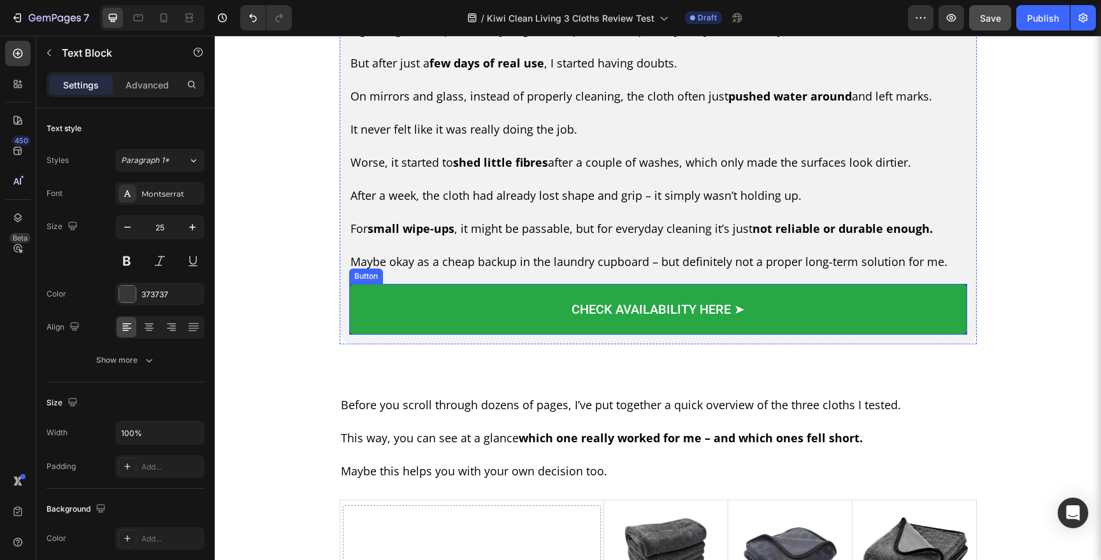
click at [707, 321] on link "CHECK AVAILABILITY HERE ➤" at bounding box center [658, 309] width 618 height 51
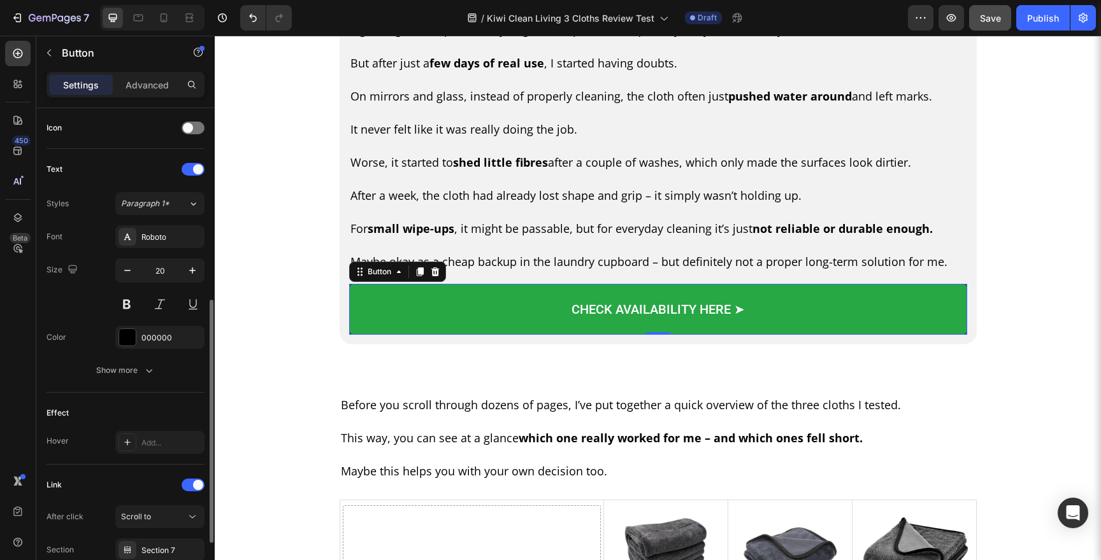
scroll to position [491, 0]
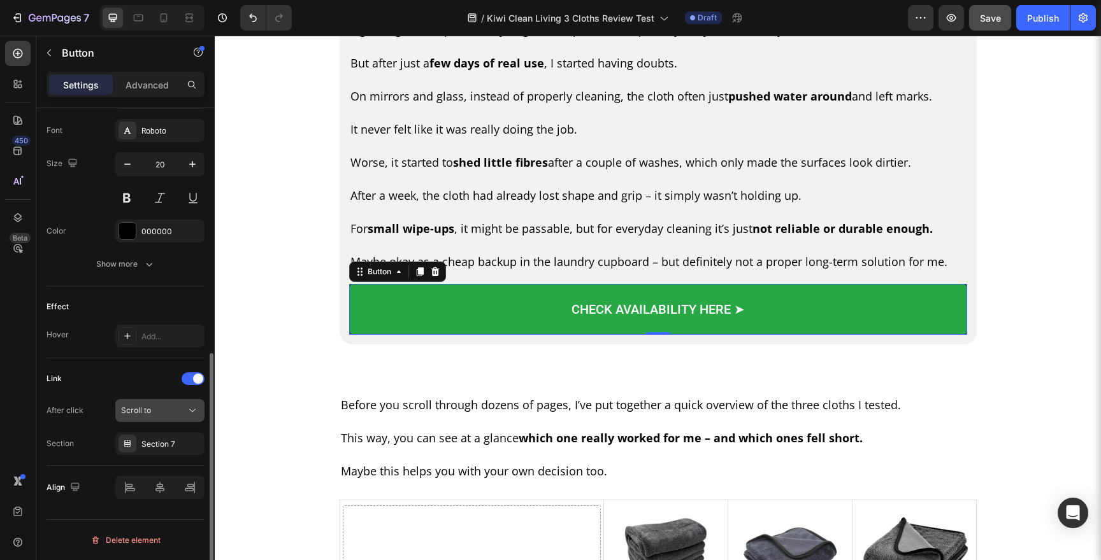
click at [172, 414] on div "Scroll to" at bounding box center [153, 410] width 65 height 11
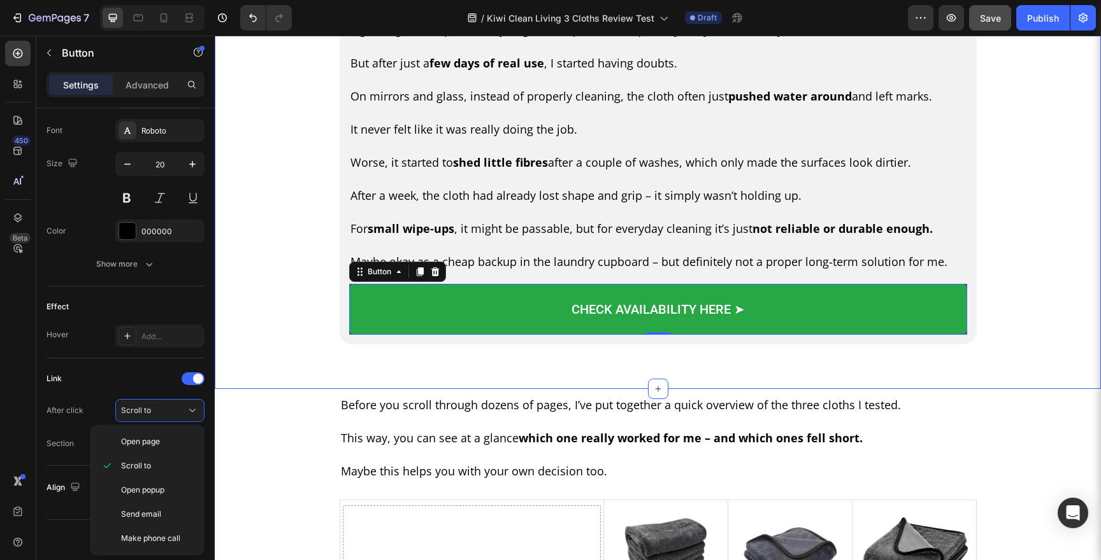
click at [991, 334] on div "3. MagicWipes – Not Terrible, But Definitely Not a Long-Term Solution Text Bloc…" at bounding box center [657, 11] width 873 height 680
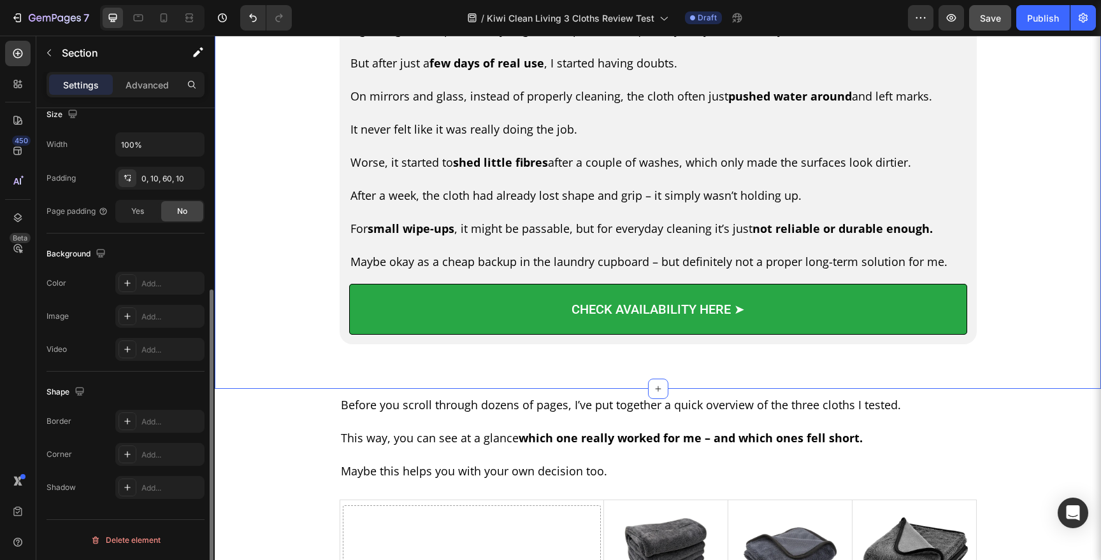
scroll to position [0, 0]
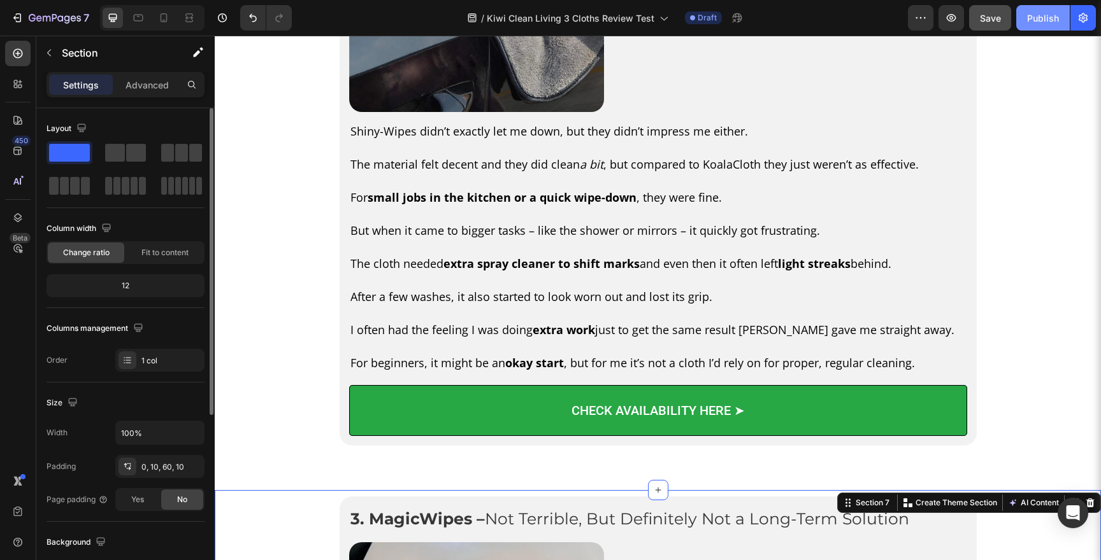
click at [1041, 24] on div "Publish" at bounding box center [1043, 17] width 32 height 13
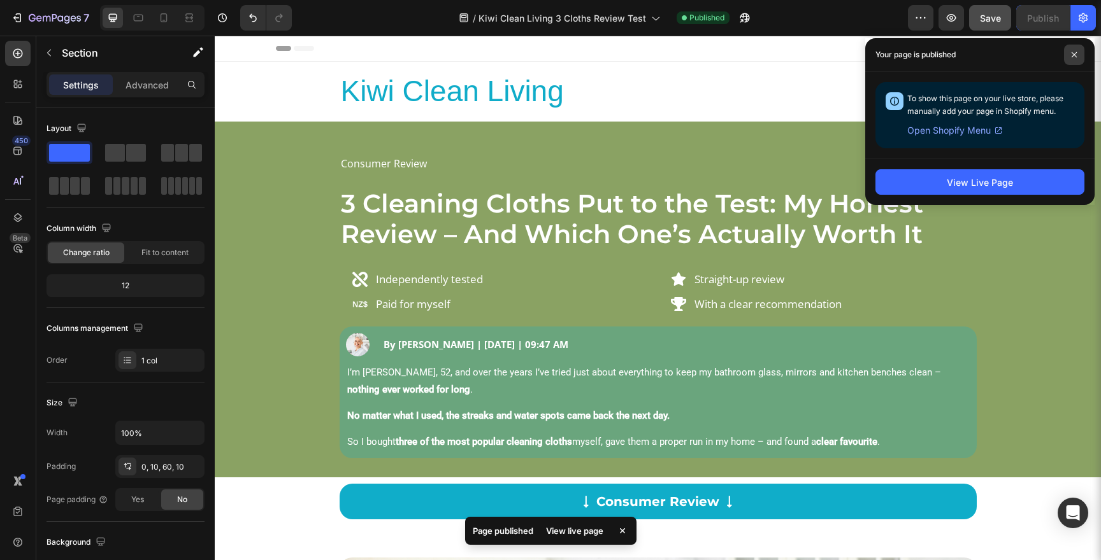
click at [1072, 52] on icon at bounding box center [1074, 55] width 6 height 6
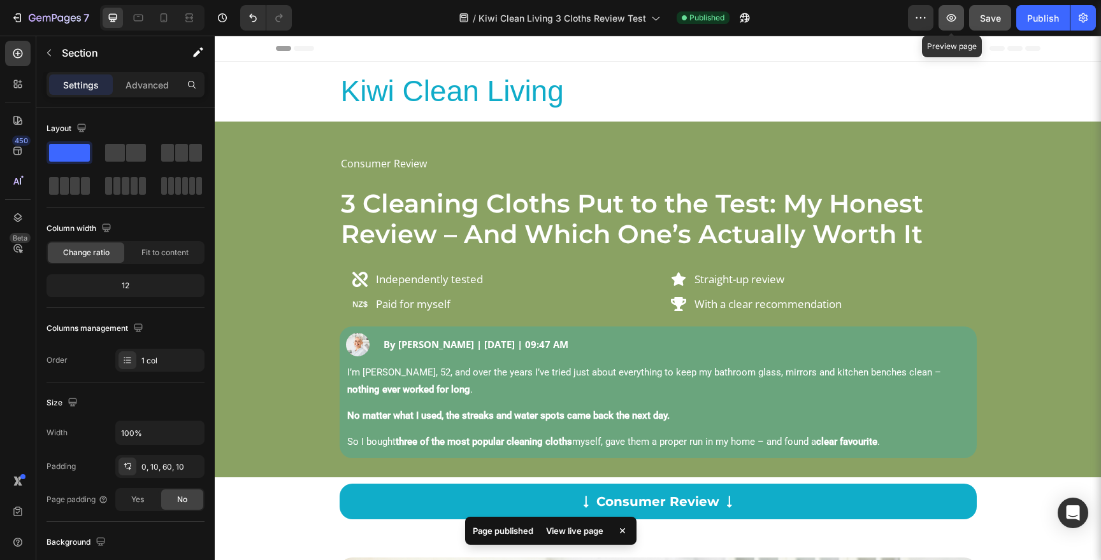
click at [952, 18] on icon "button" at bounding box center [951, 18] width 10 height 8
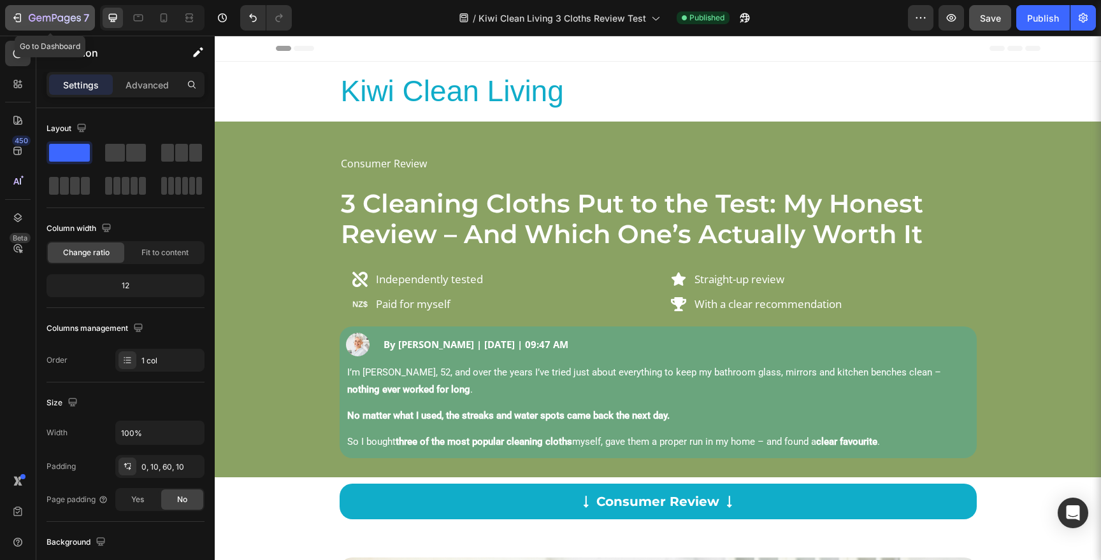
click at [41, 15] on icon "button" at bounding box center [55, 18] width 52 height 11
